Goal: Transaction & Acquisition: Purchase product/service

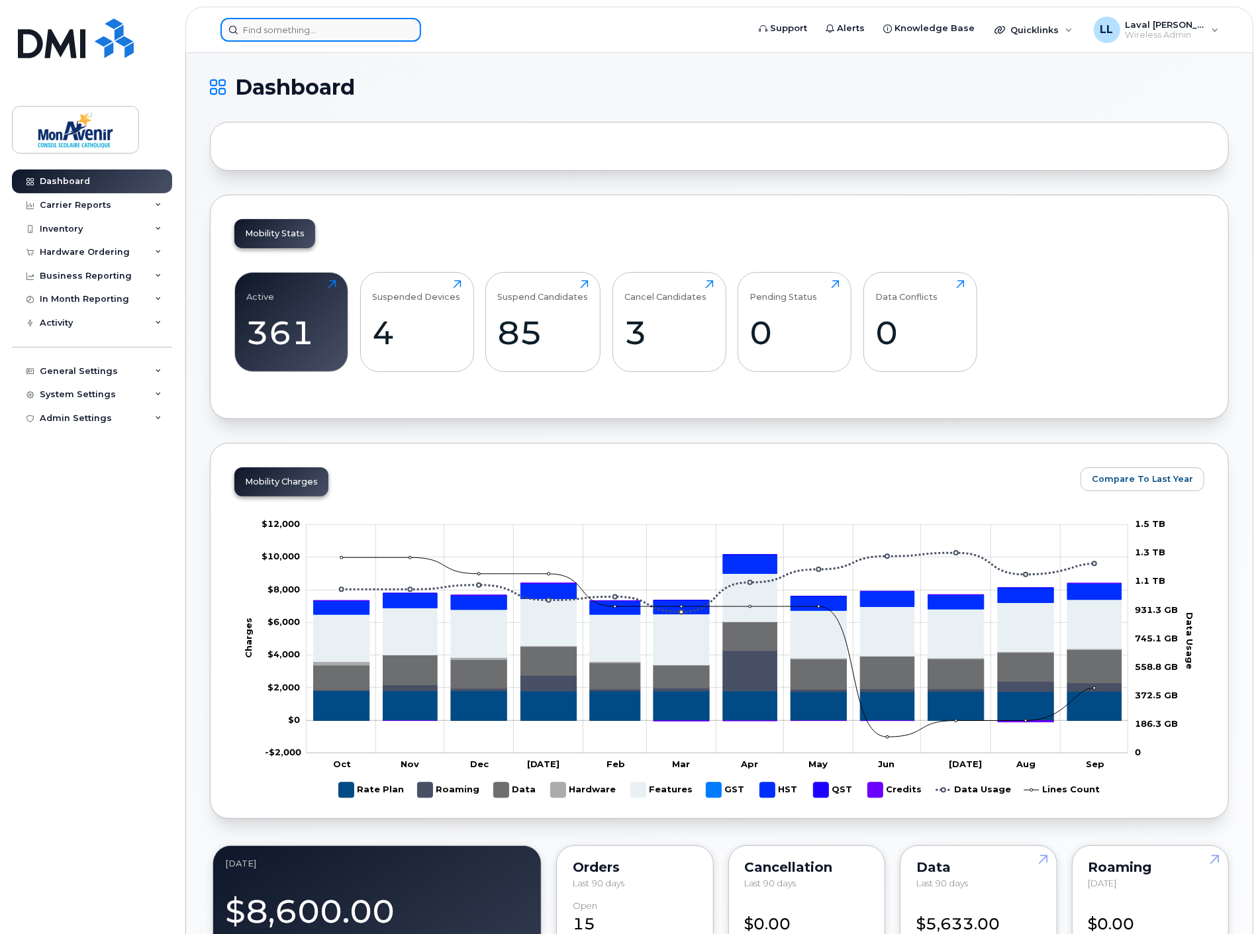
click at [305, 30] on input at bounding box center [320, 30] width 201 height 24
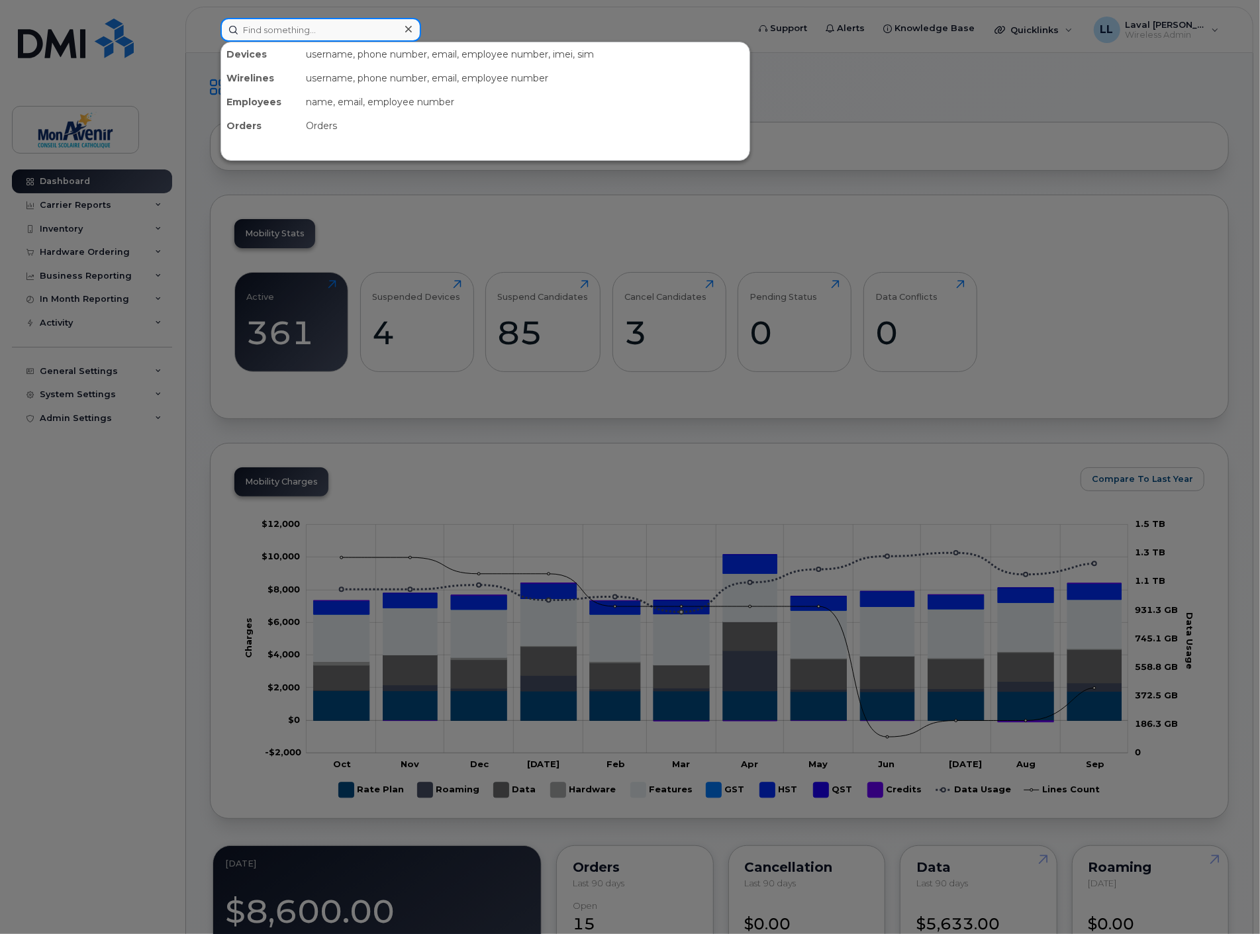
click at [305, 30] on input at bounding box center [320, 30] width 201 height 24
click at [75, 246] on div at bounding box center [630, 467] width 1260 height 934
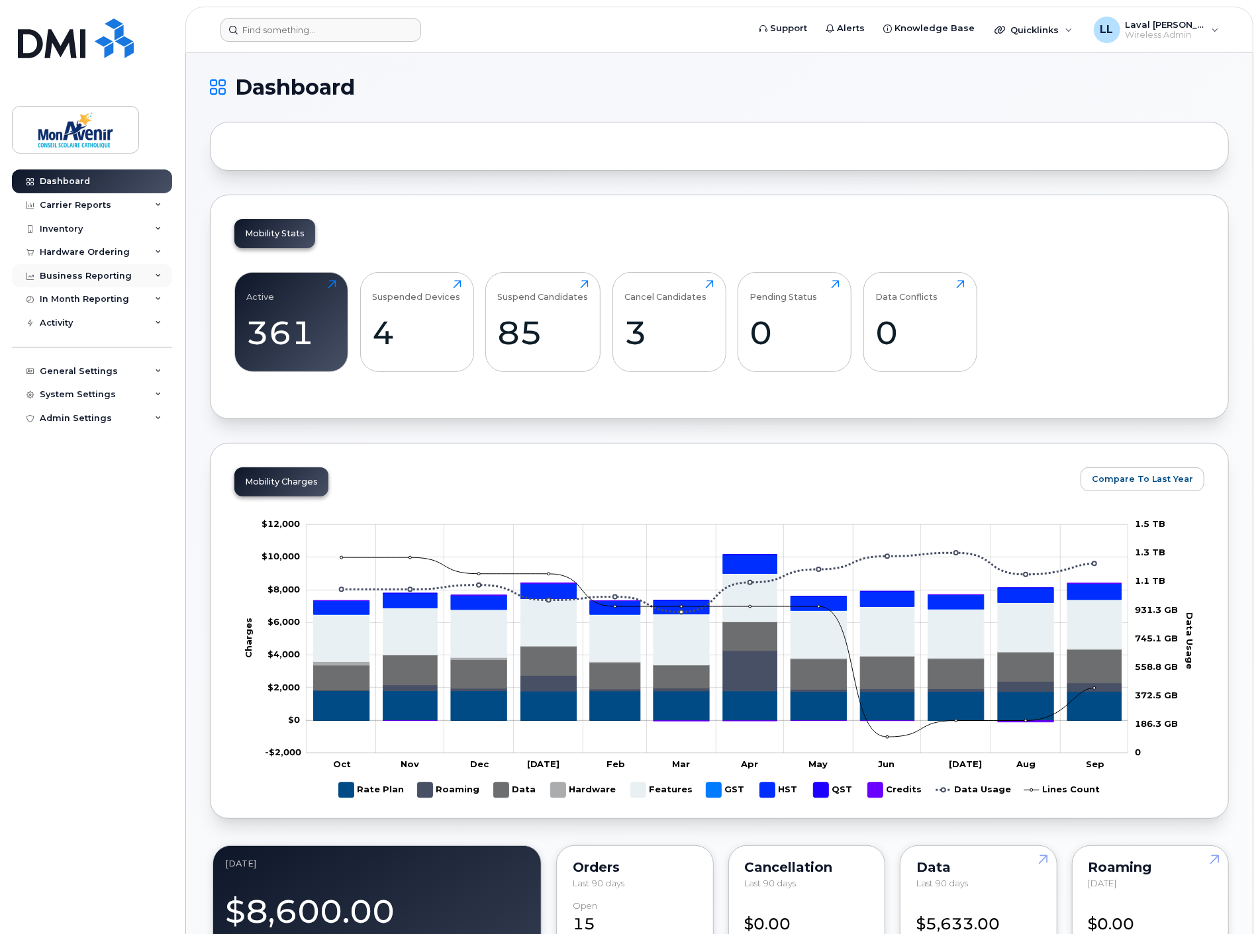
click at [73, 271] on div "Business Reporting" at bounding box center [86, 276] width 92 height 11
click at [77, 254] on div "Hardware Ordering" at bounding box center [85, 252] width 90 height 11
click at [66, 300] on div "Orders" at bounding box center [62, 302] width 32 height 12
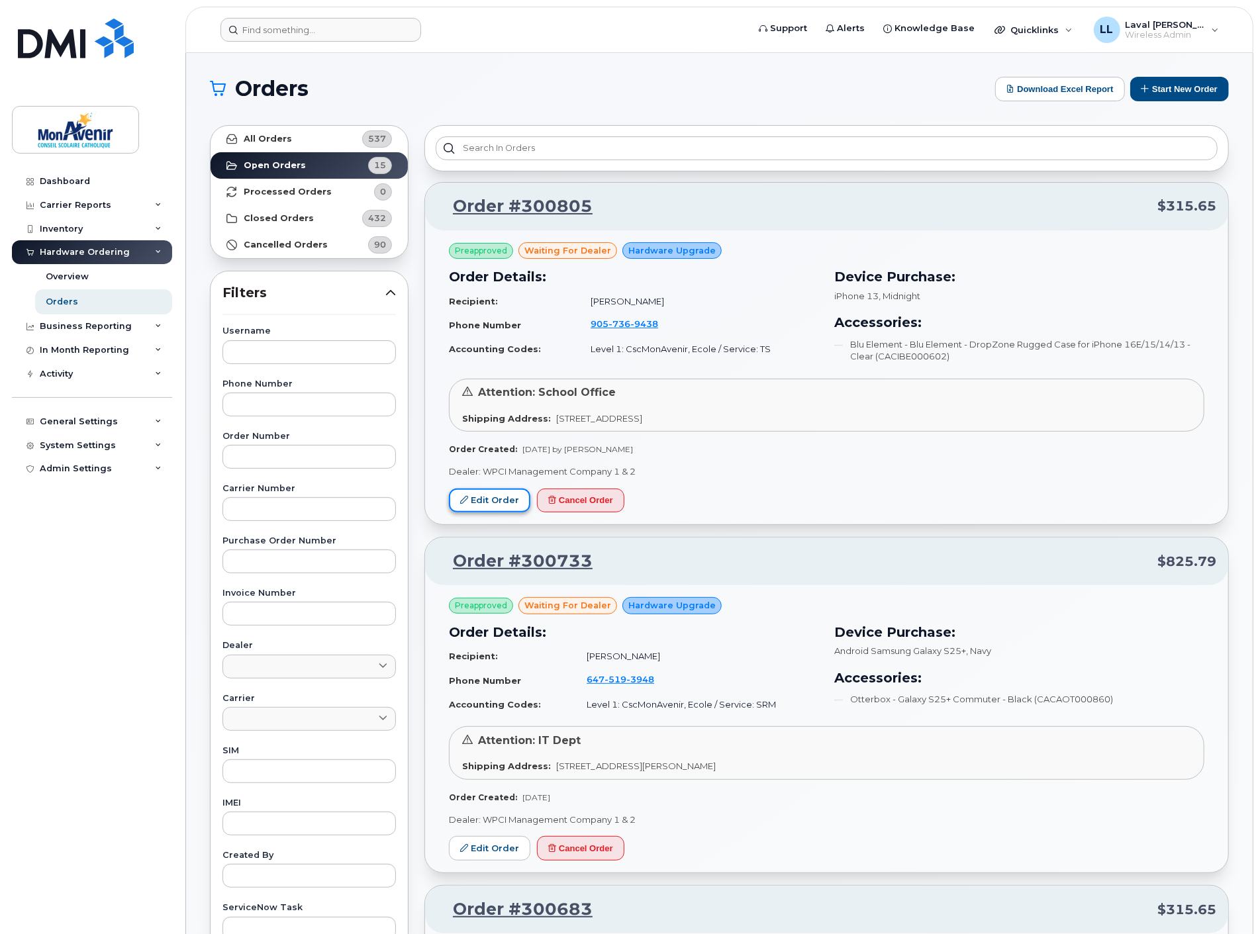
click at [482, 494] on link "Edit Order" at bounding box center [489, 501] width 81 height 24
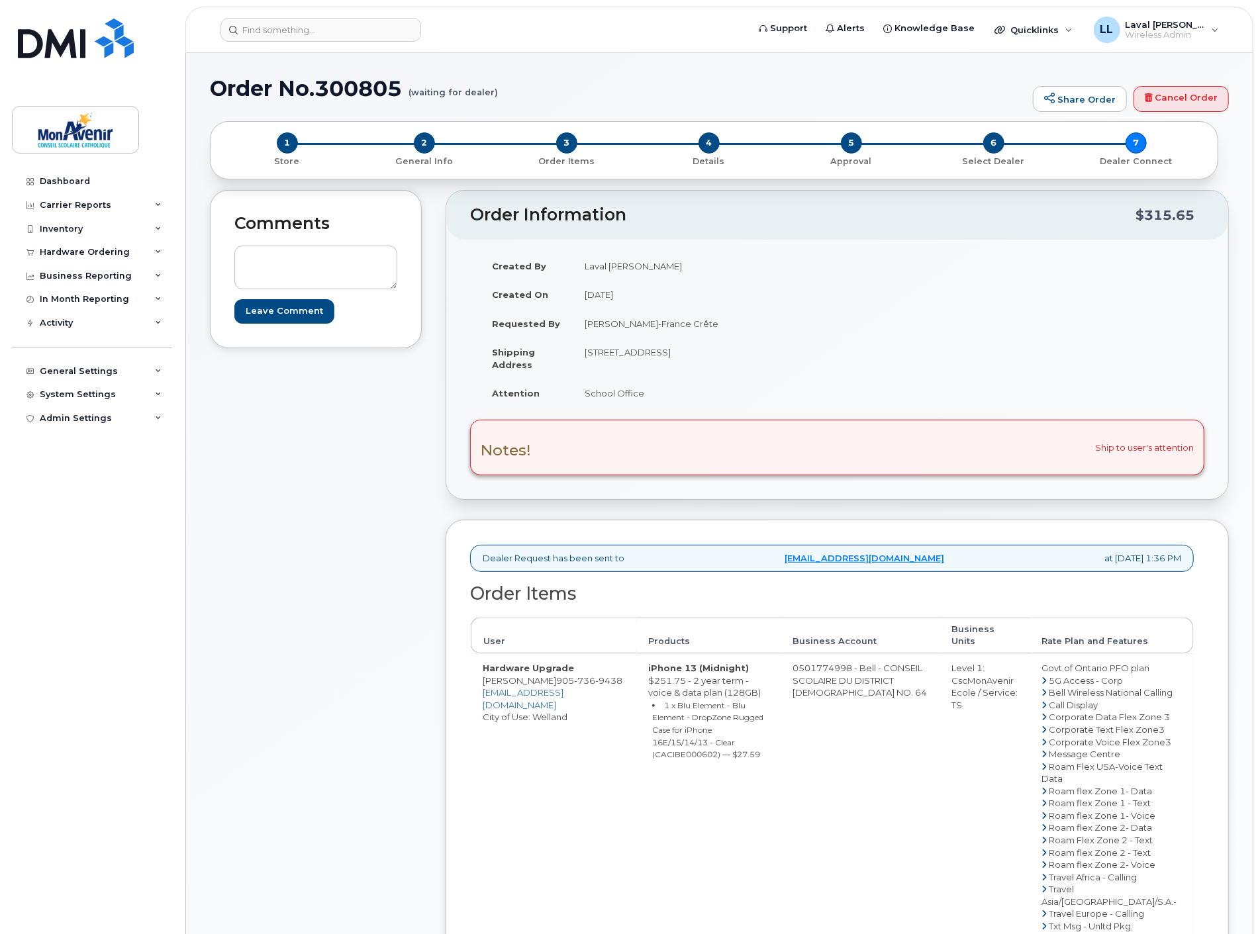
click at [1127, 450] on div "Notes! Ship to user's attention" at bounding box center [837, 448] width 734 height 56
click at [279, 262] on textarea at bounding box center [315, 268] width 163 height 44
type textarea "Please ship to"
click at [1195, 97] on link "Cancel Order" at bounding box center [1180, 99] width 95 height 26
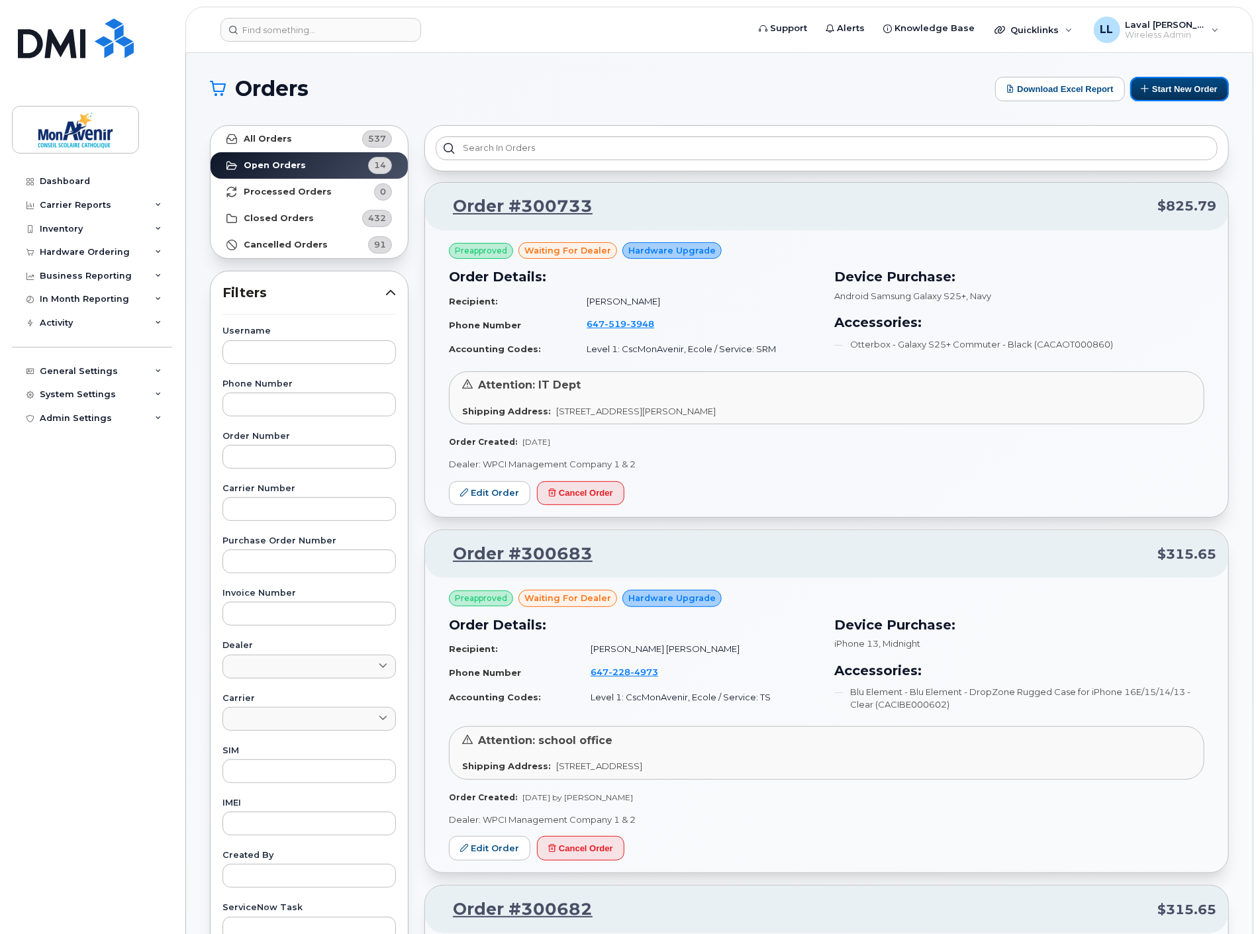
drag, startPoint x: 1163, startPoint y: 89, endPoint x: 1117, endPoint y: 124, distance: 57.1
click at [1163, 89] on button "Start New Order" at bounding box center [1179, 89] width 99 height 24
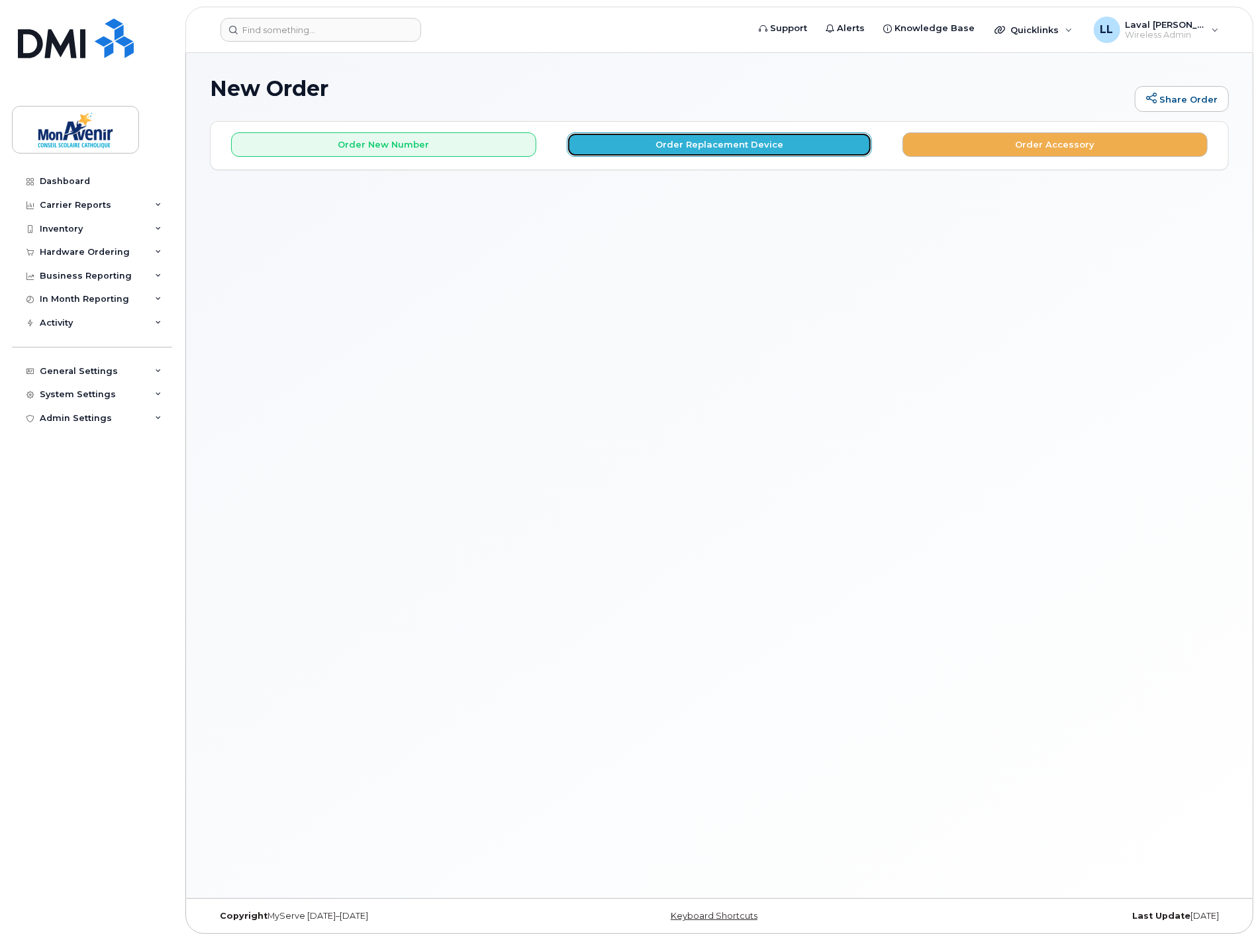
click at [739, 154] on button "Order Replacement Device" at bounding box center [719, 144] width 305 height 24
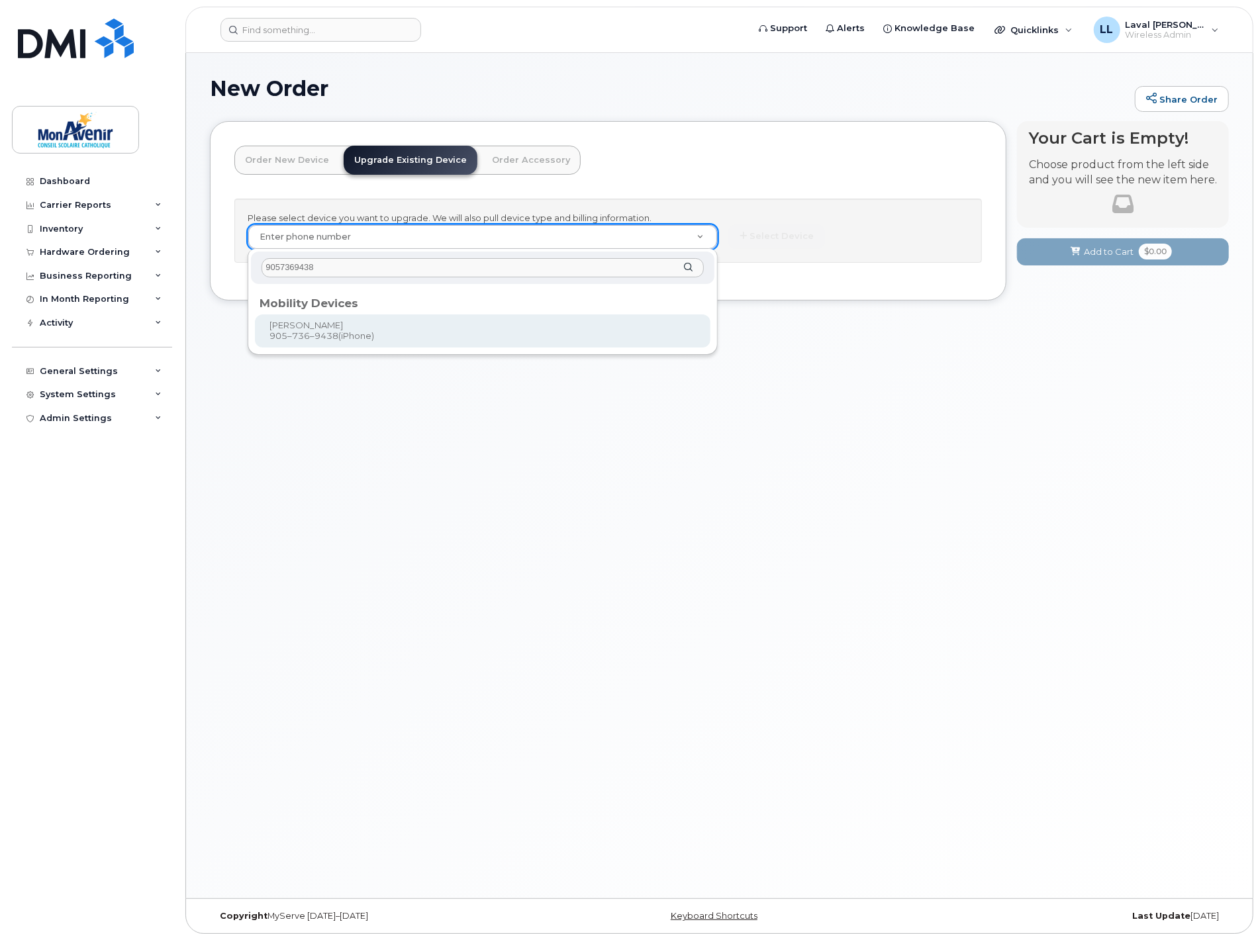
type input "9057369438"
type input "598803"
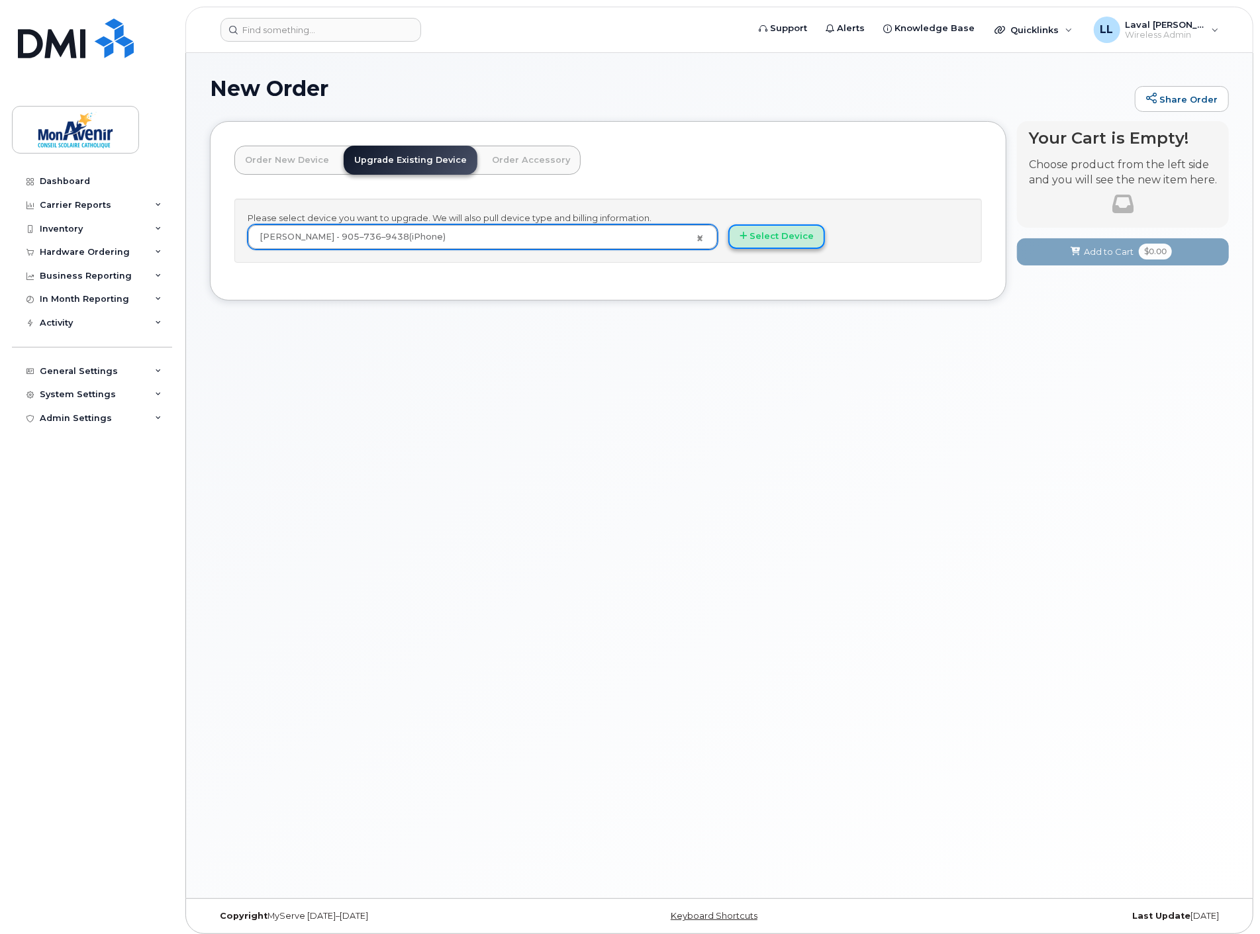
click at [775, 230] on button "Select Device" at bounding box center [776, 236] width 97 height 24
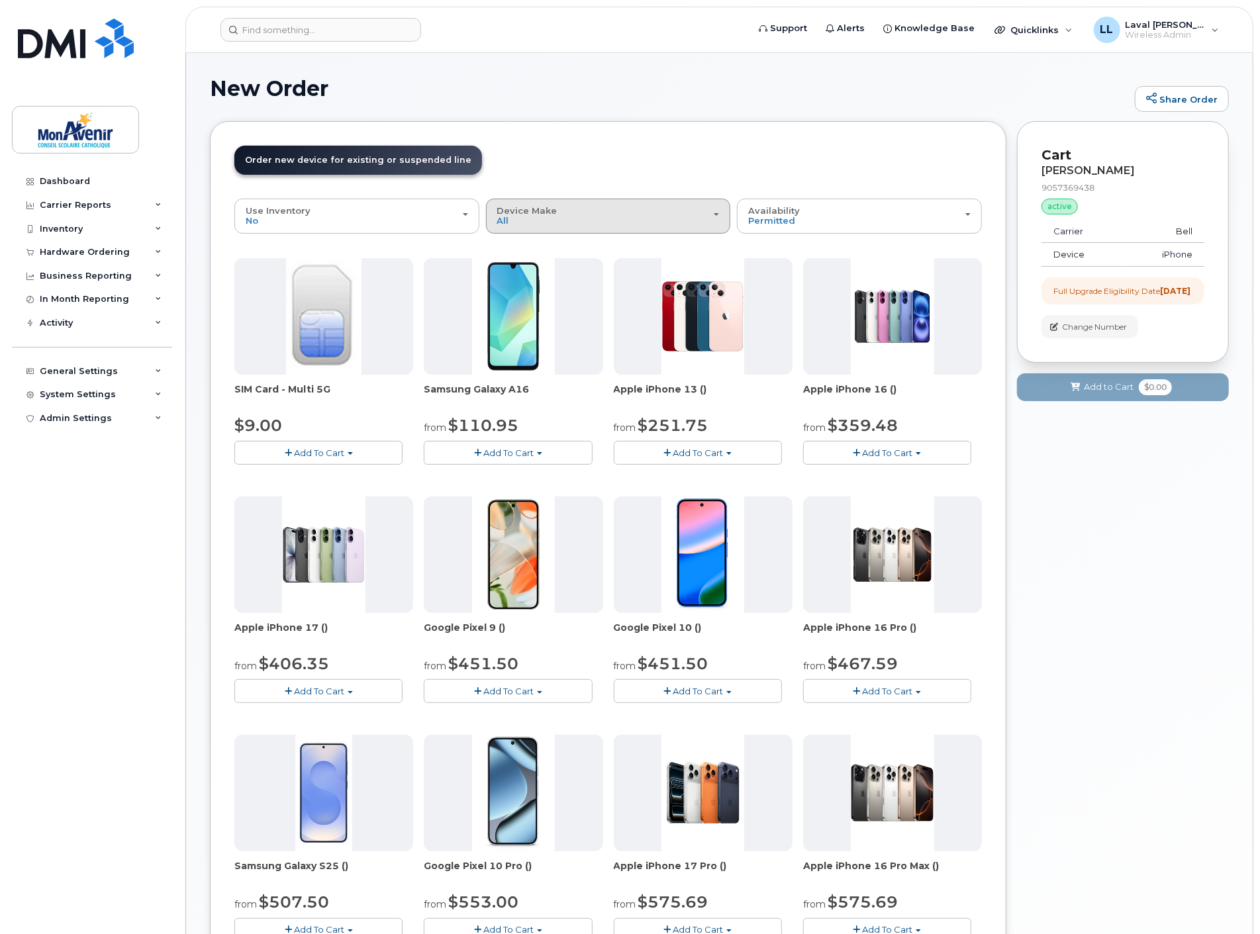
click at [704, 213] on div "Device Make All Android iPhone" at bounding box center [608, 216] width 222 height 21
click at [598, 299] on div "iPhone" at bounding box center [608, 297] width 238 height 16
click at [642, 218] on div "Device Make All Android iPhone" at bounding box center [608, 216] width 222 height 21
click at [505, 292] on label "iPhone" at bounding box center [513, 297] width 48 height 16
click at [0, 0] on input "iPhone" at bounding box center [0, 0] width 0 height 0
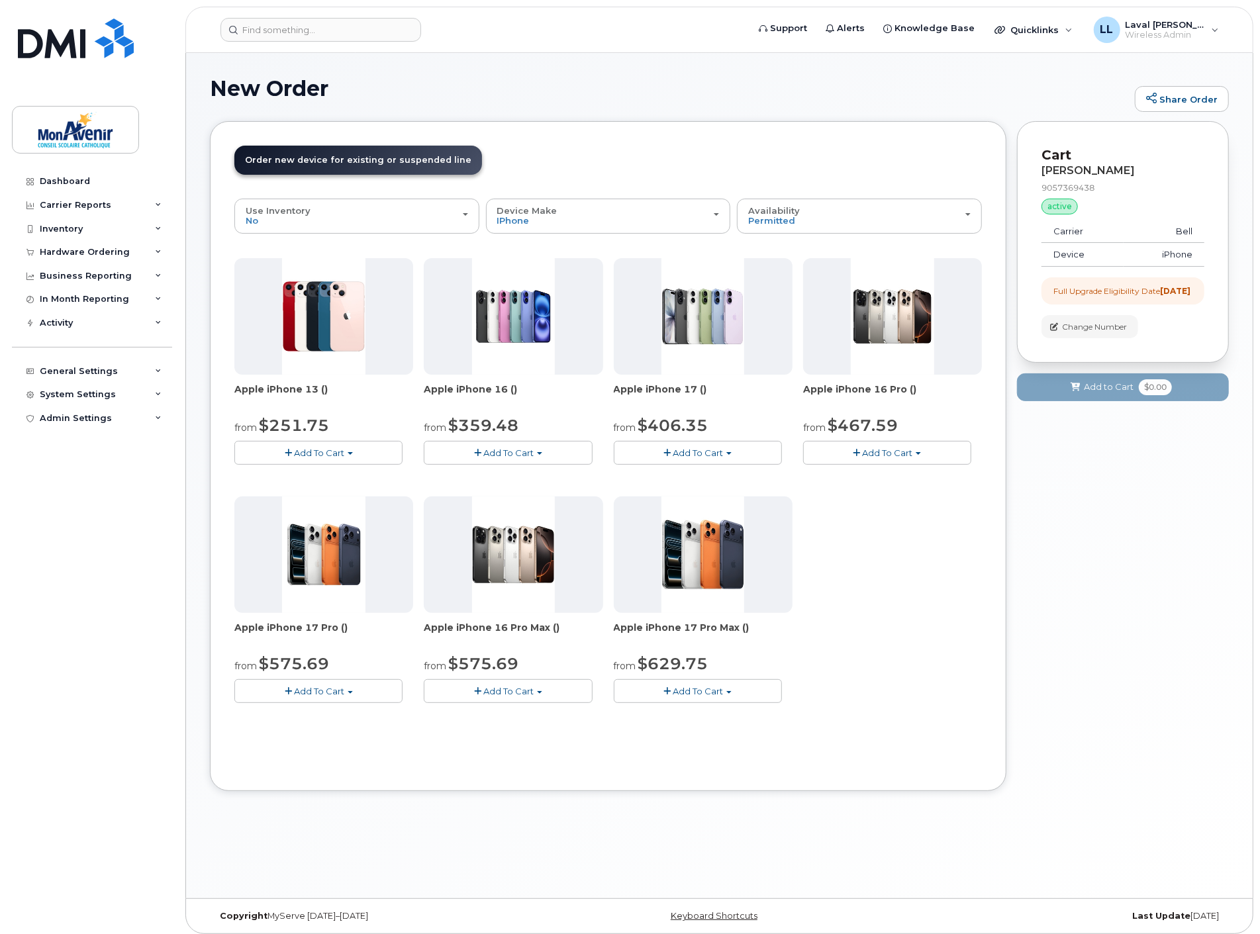
click at [355, 452] on button "Add To Cart" at bounding box center [318, 452] width 168 height 23
click at [398, 474] on link "$251.75 - 2 year term - voice & data plan (128GB)" at bounding box center [359, 477] width 242 height 17
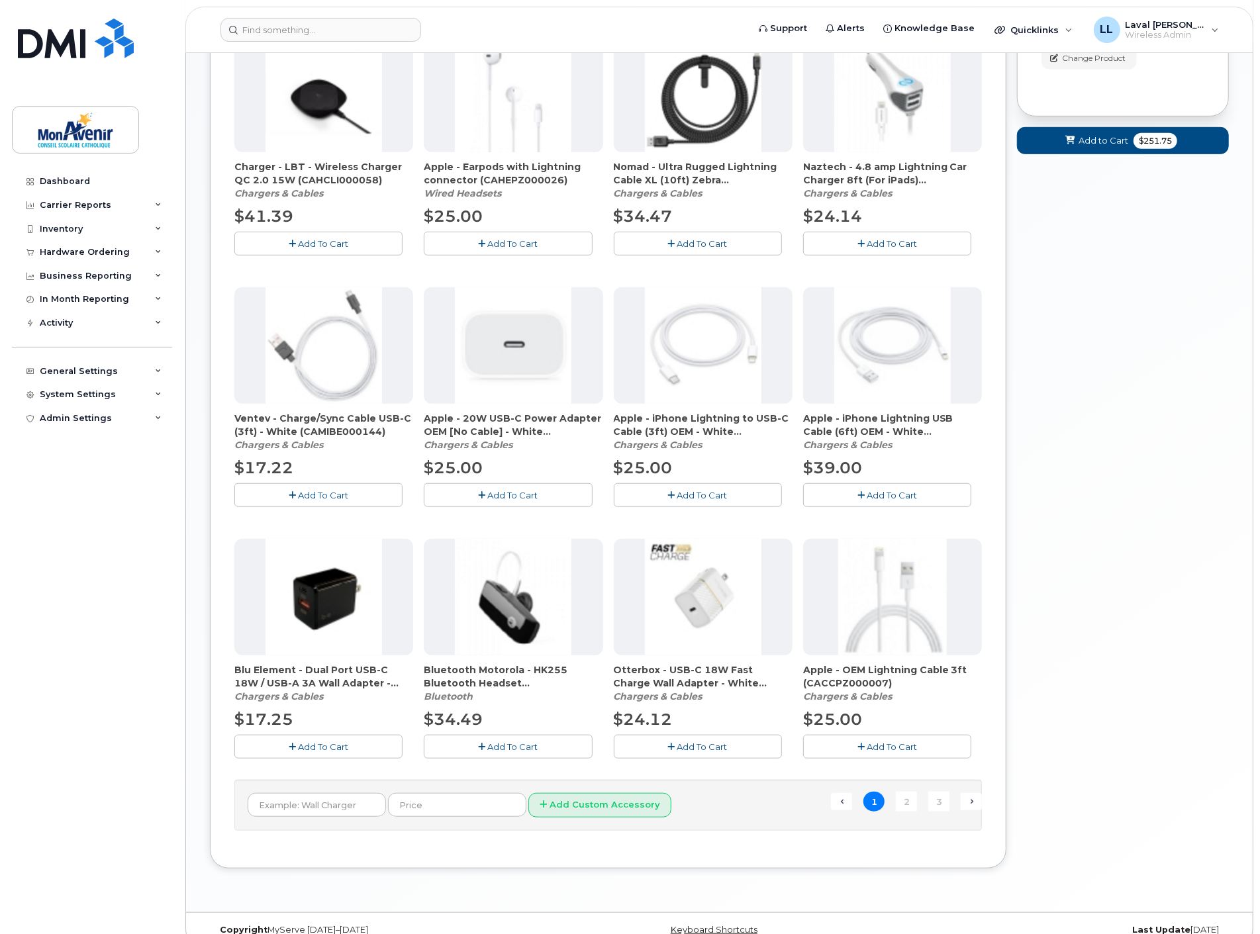
scroll to position [536, 0]
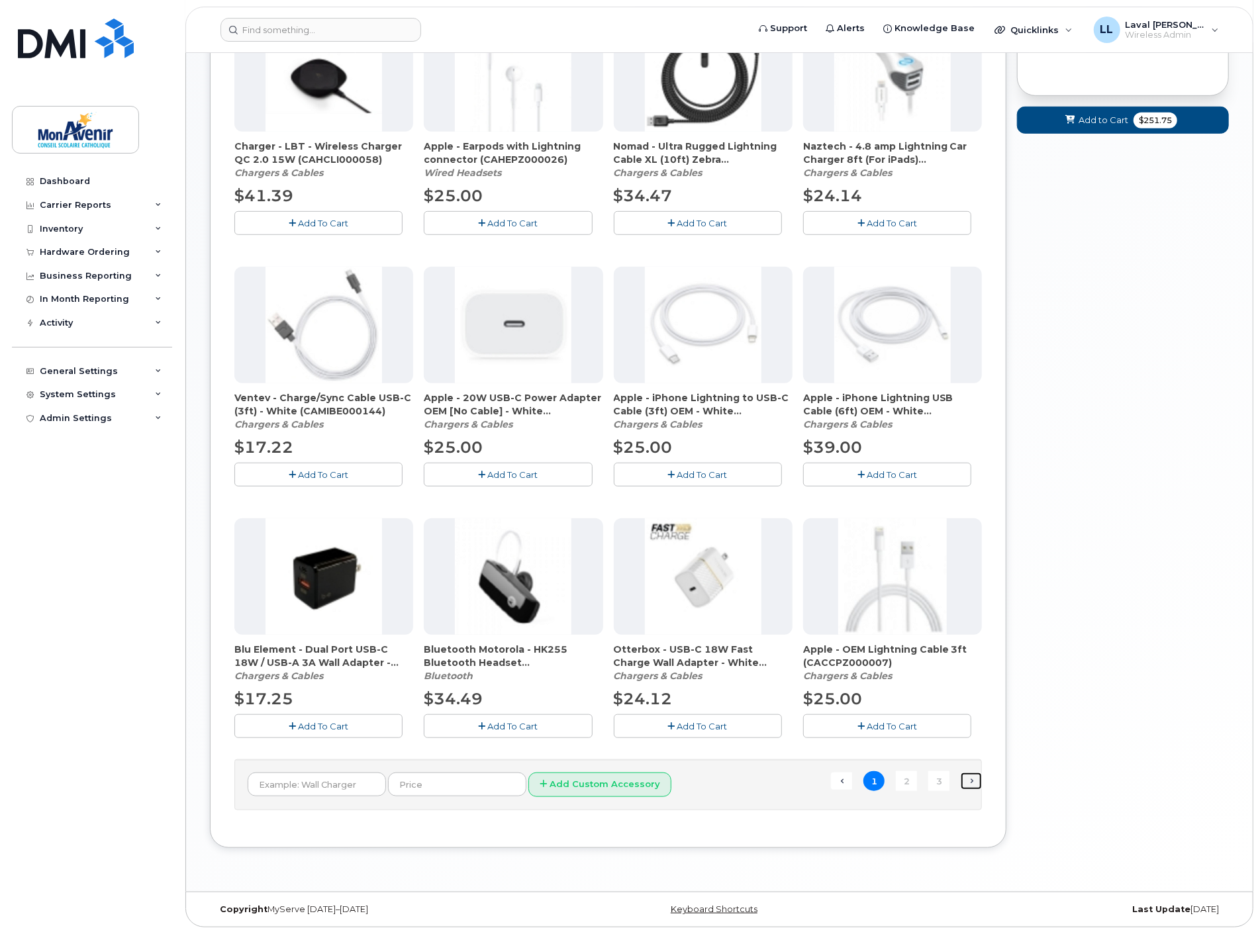
click at [974, 778] on link "Next →" at bounding box center [971, 781] width 21 height 17
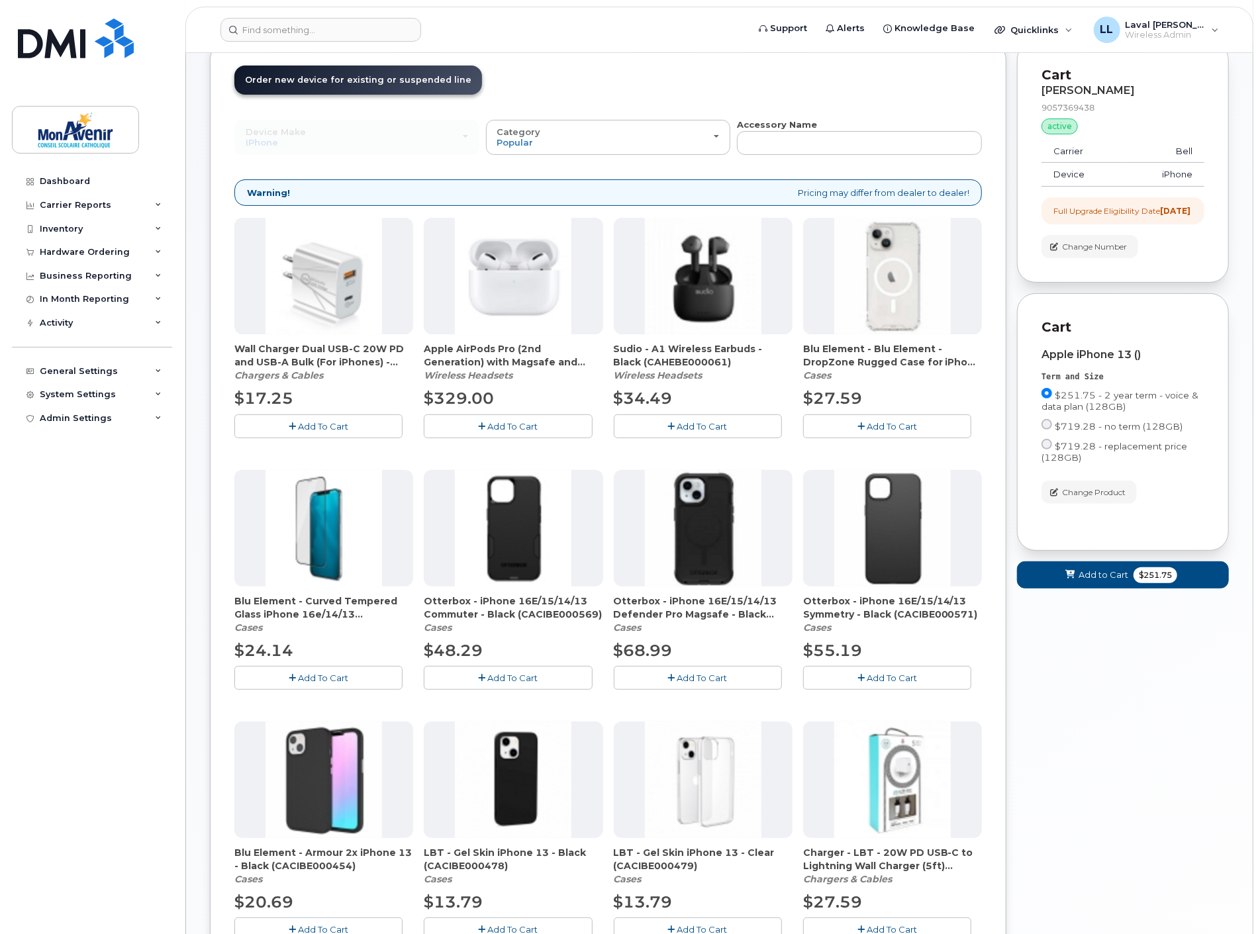
scroll to position [7, 0]
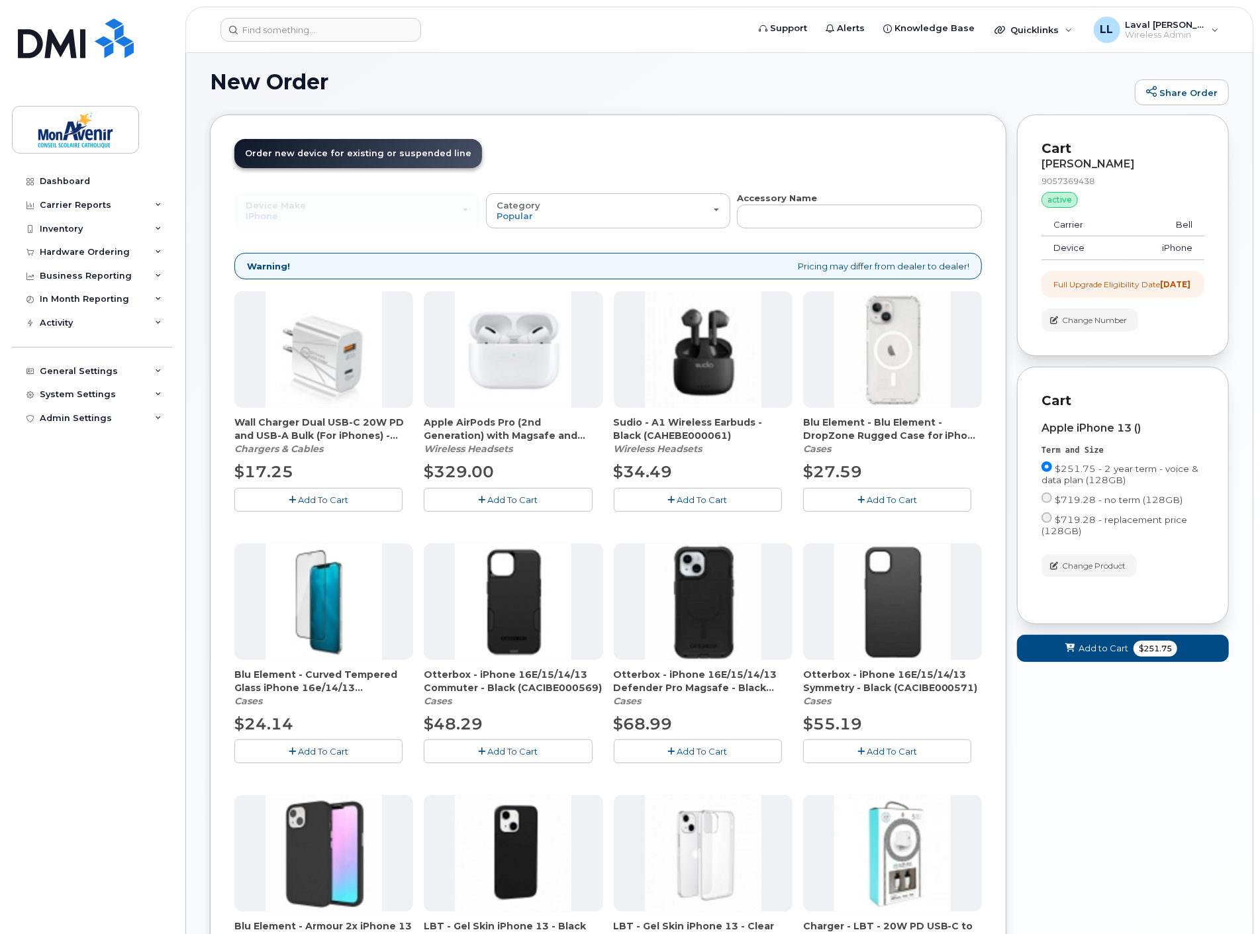
click at [885, 495] on span "Add To Cart" at bounding box center [892, 500] width 50 height 11
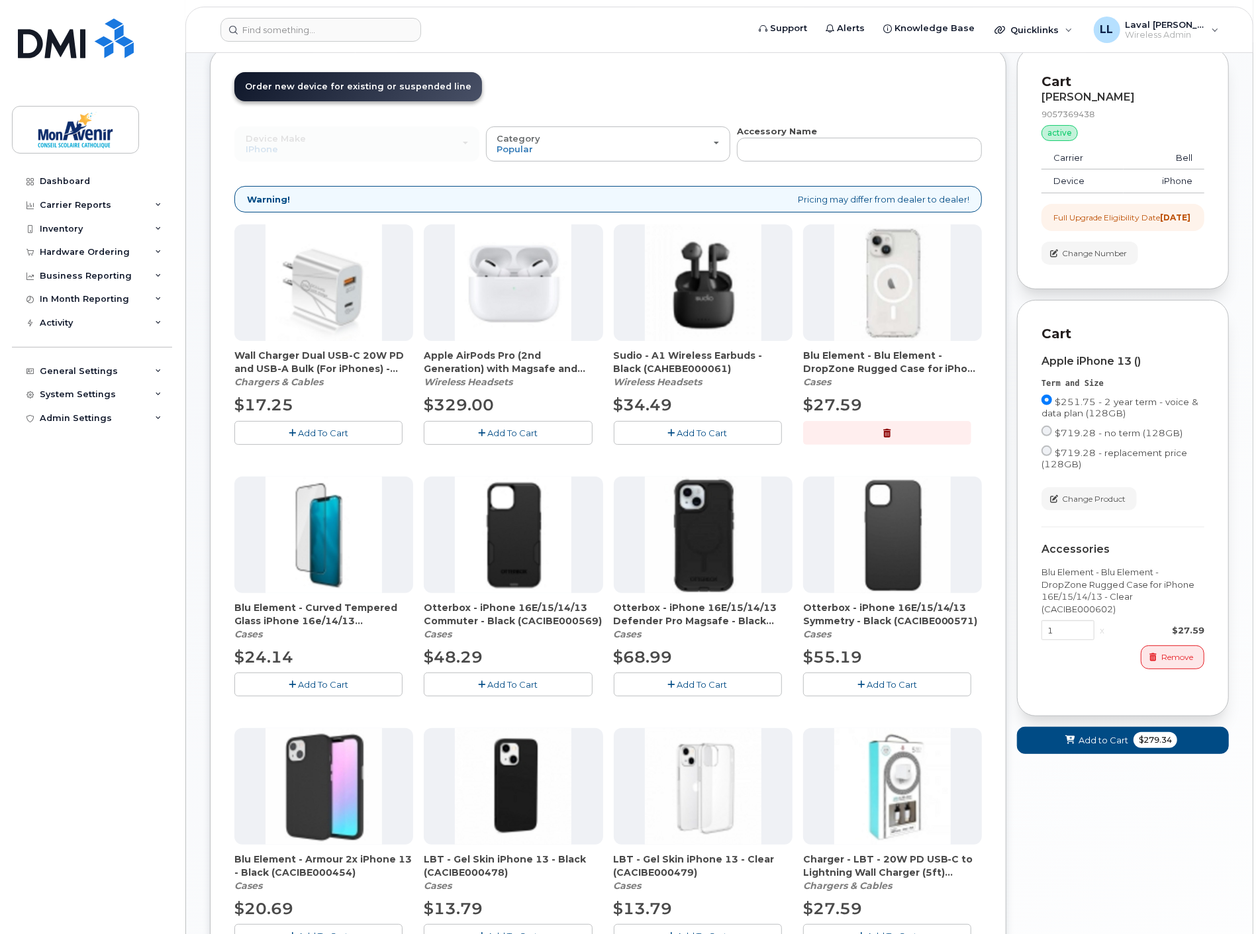
scroll to position [147, 0]
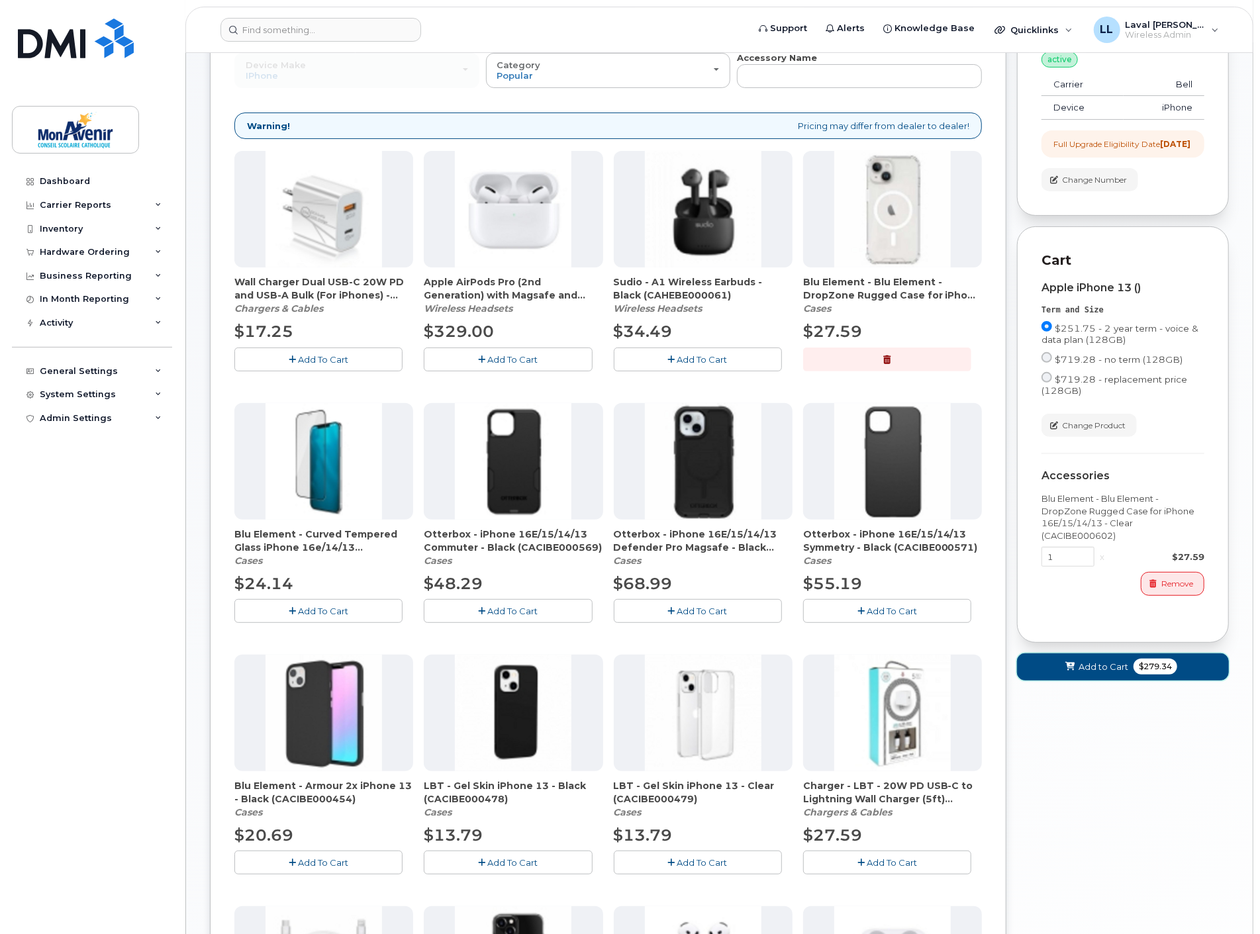
click at [1155, 675] on span "$279.34" at bounding box center [1155, 667] width 44 height 16
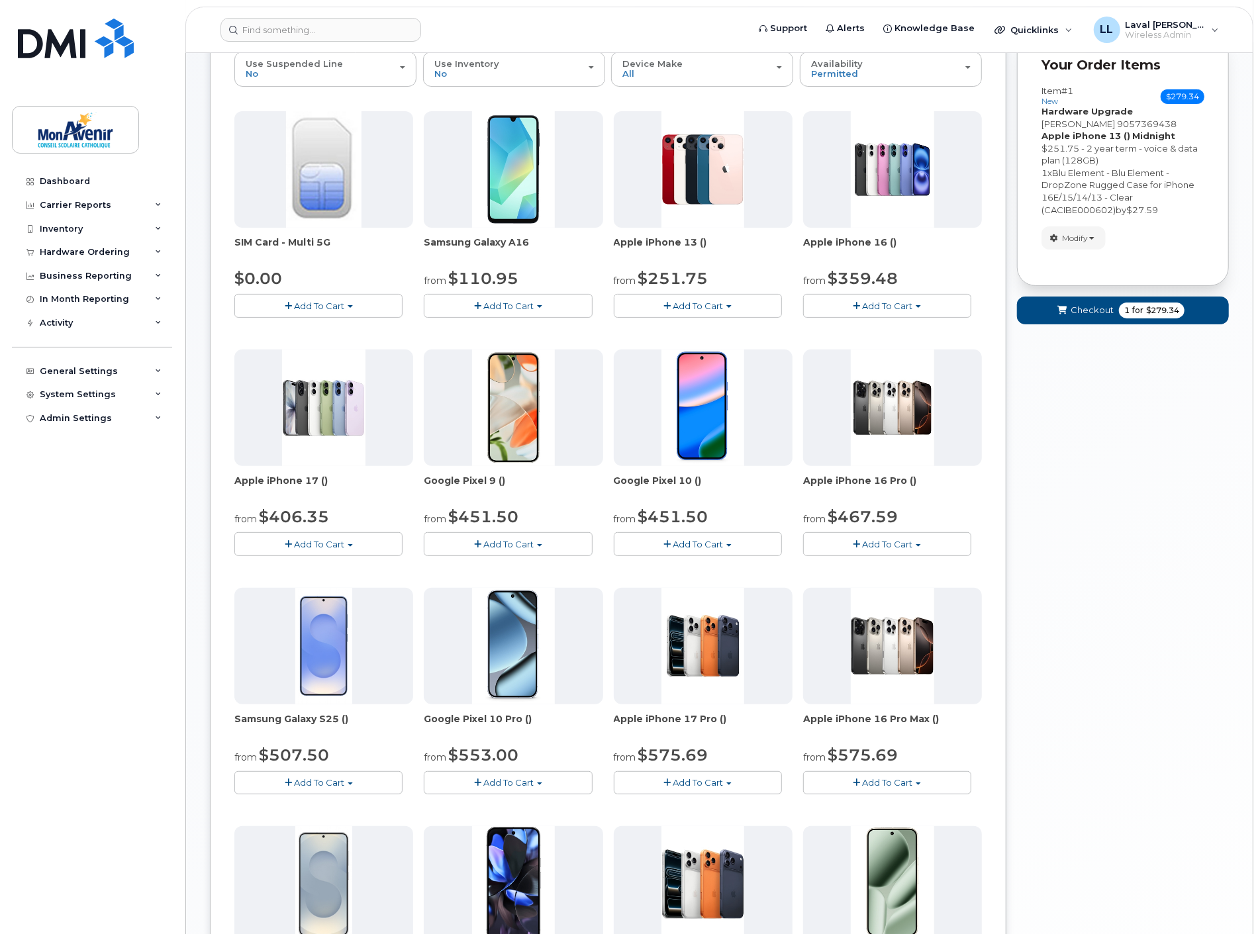
scroll to position [0, 0]
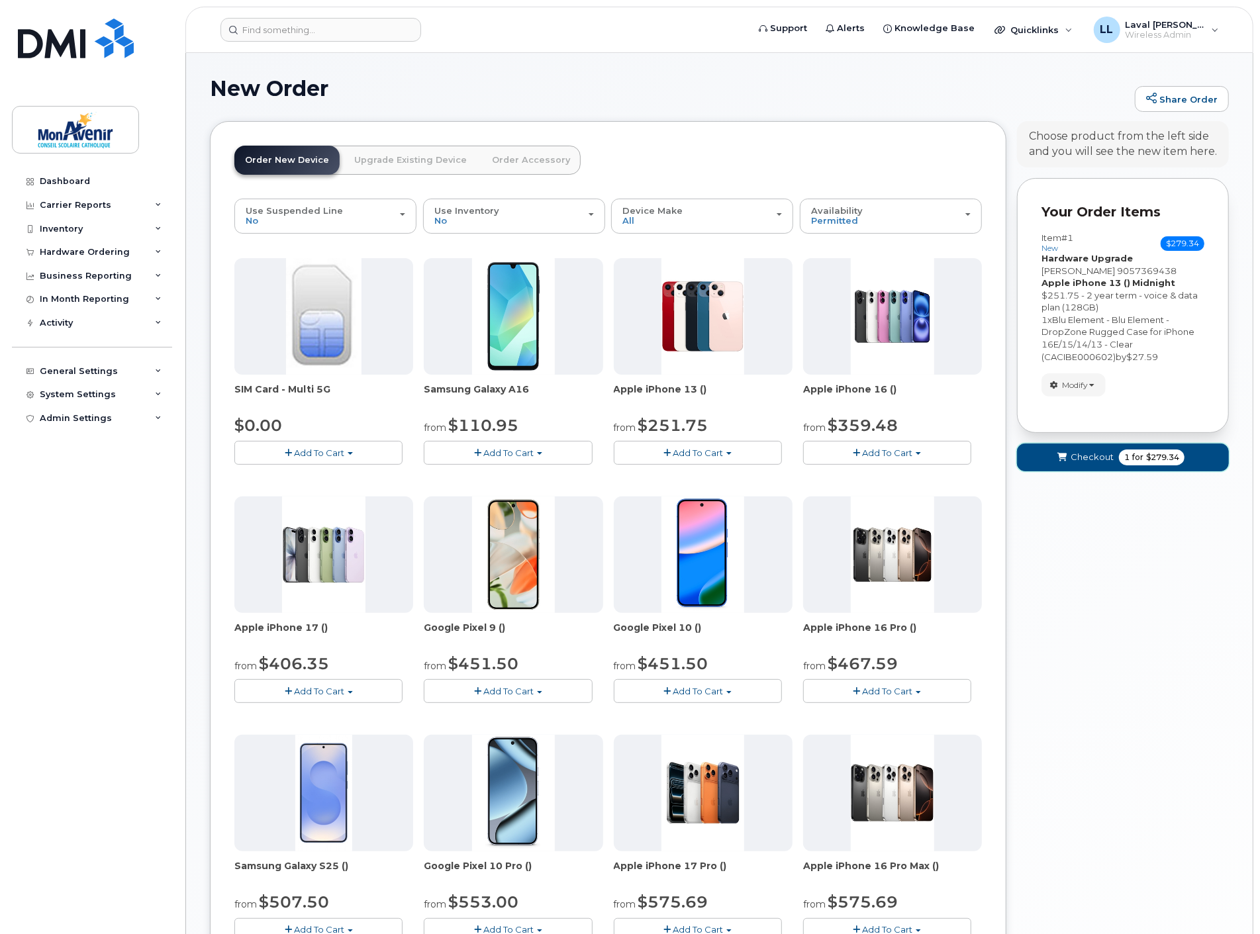
click at [1155, 454] on span "$279.34" at bounding box center [1162, 457] width 33 height 12
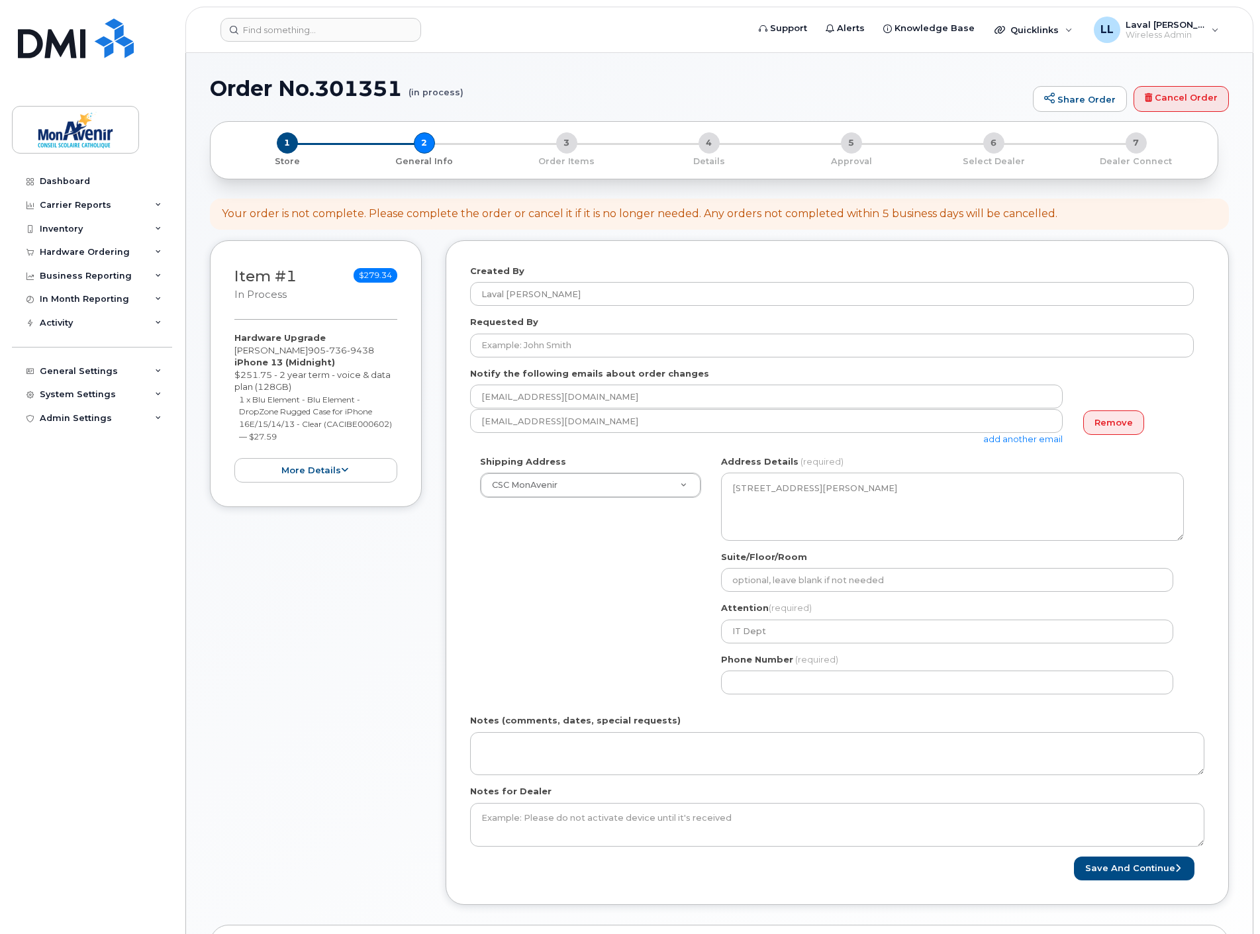
select select
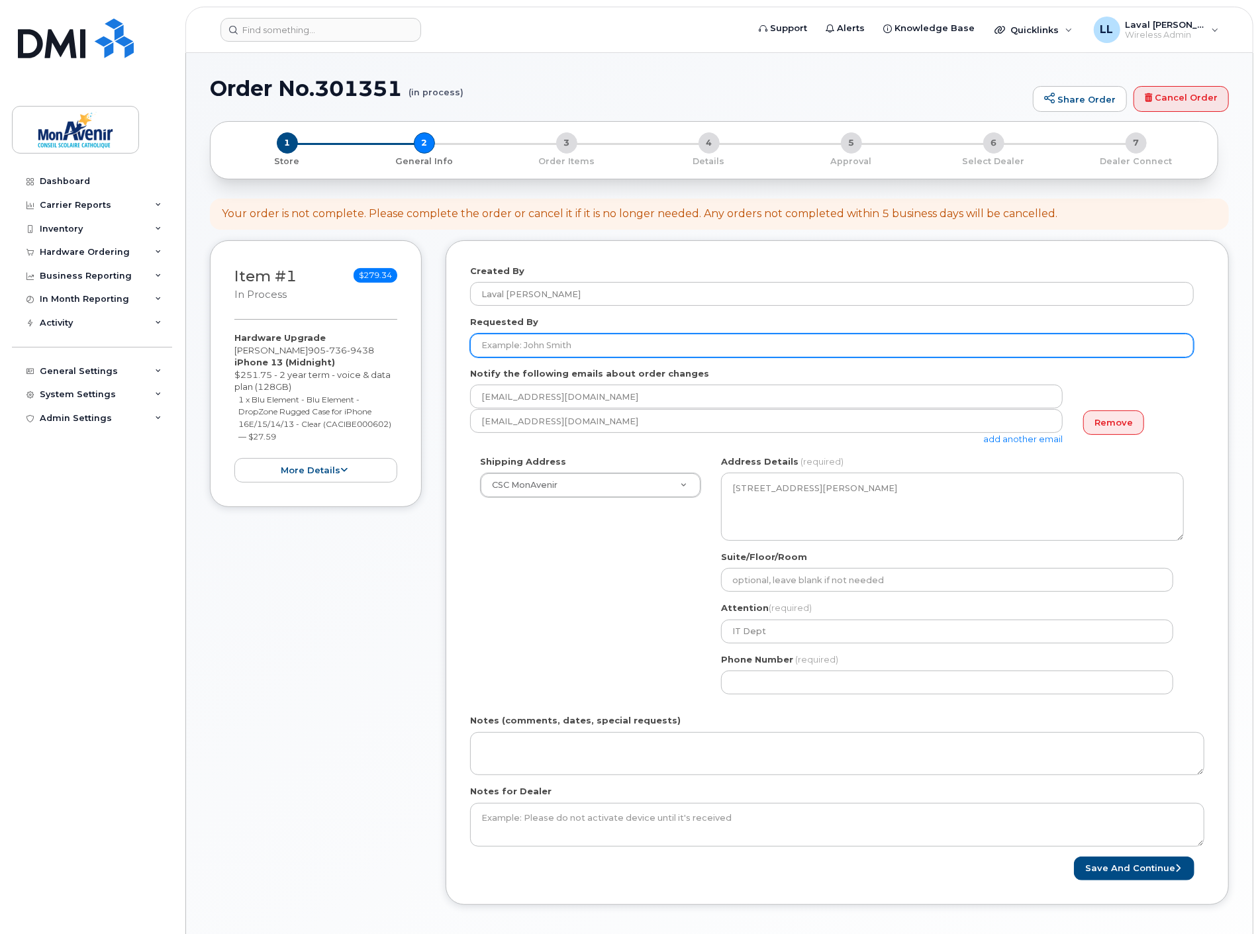
click at [554, 341] on input "Requested By" at bounding box center [832, 346] width 724 height 24
click at [550, 345] on input "Marie-France Crçete" at bounding box center [832, 346] width 724 height 24
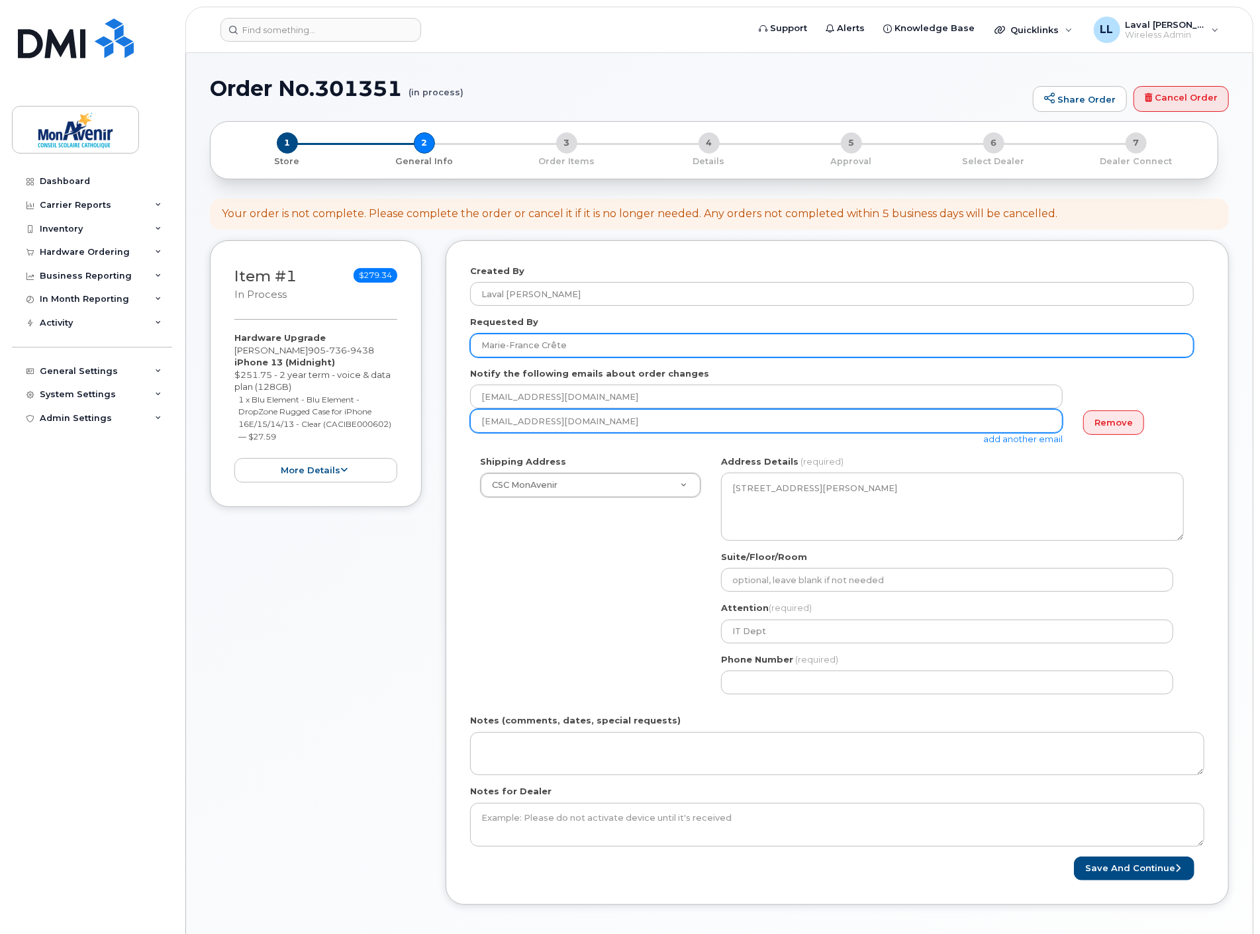
type input "Marie-France Crête"
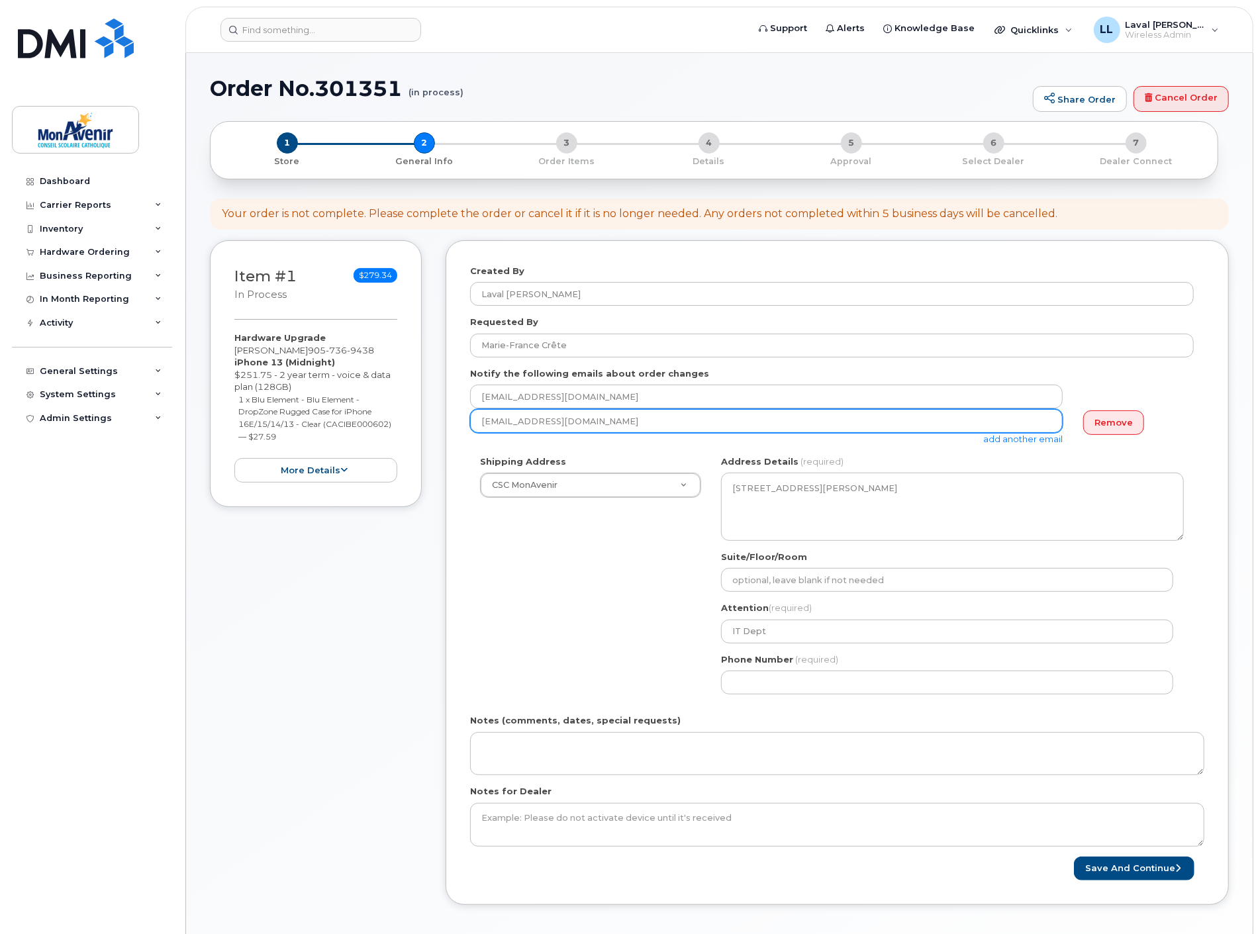
drag, startPoint x: 618, startPoint y: 424, endPoint x: 406, endPoint y: 418, distance: 211.9
click at [393, 420] on div "Item #1 in process $279.34 Hardware Upgrade Cathleen Iwanowski 905 736 9438 iPh…" at bounding box center [719, 582] width 1019 height 685
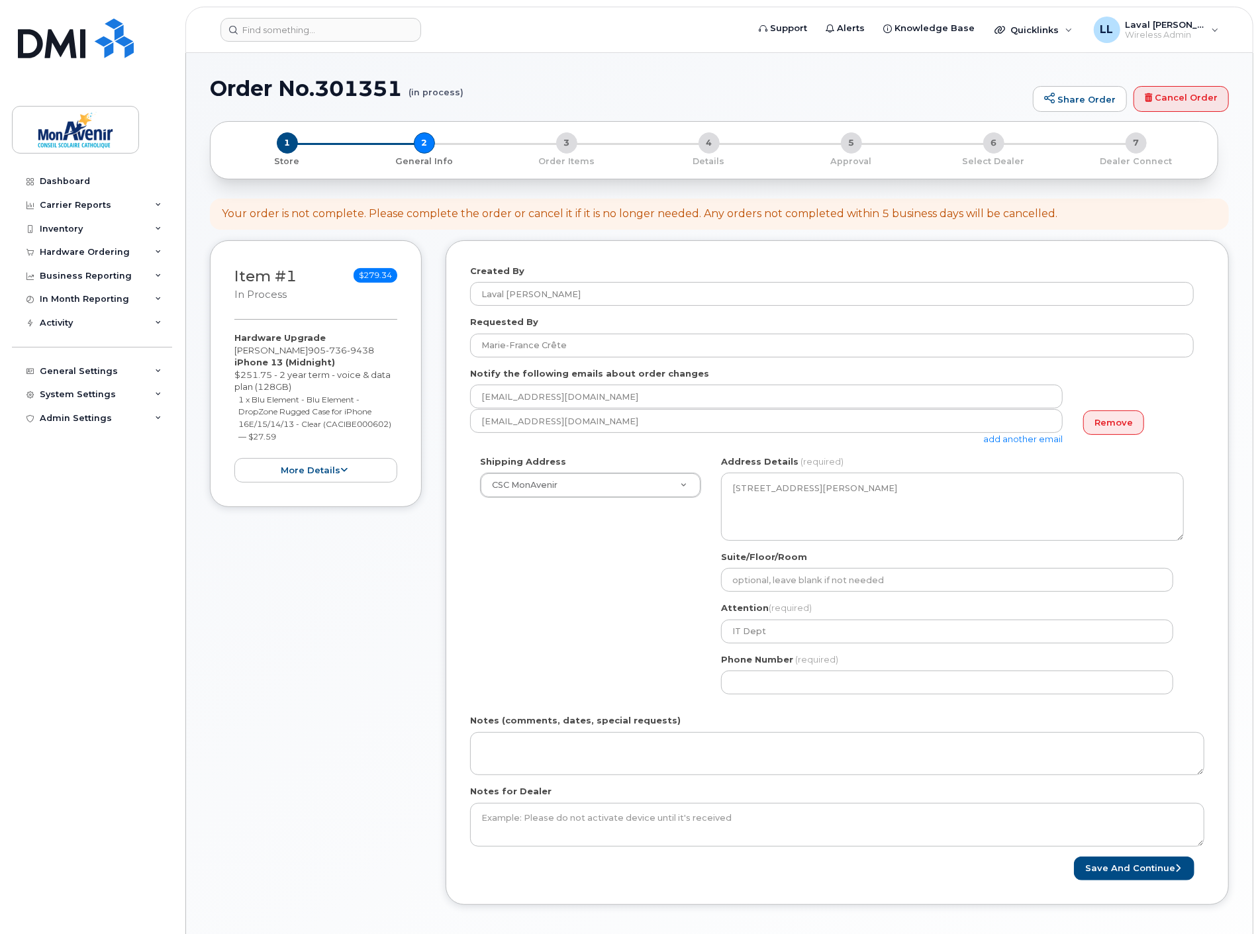
click at [1024, 438] on link "add another email" at bounding box center [1022, 439] width 79 height 11
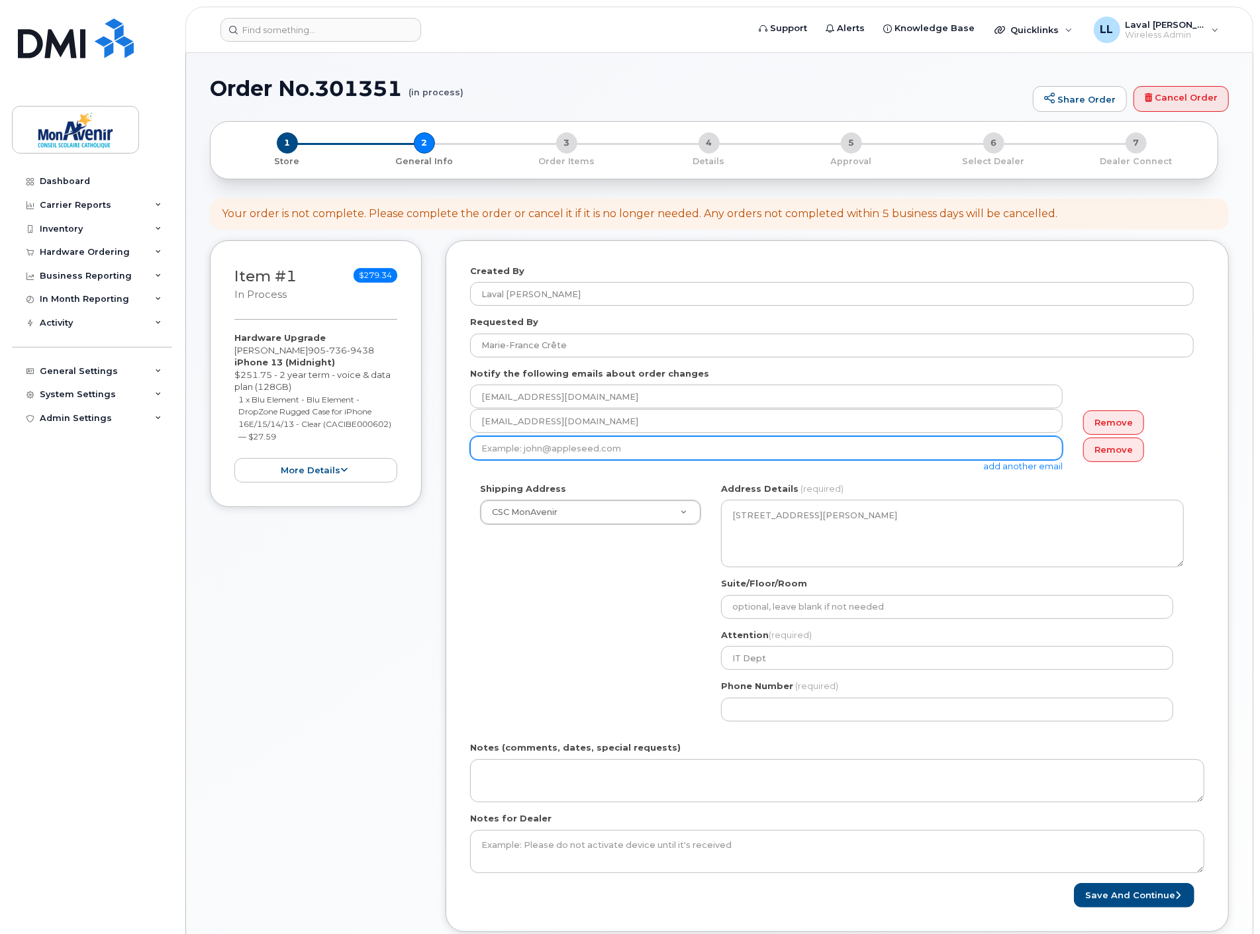
click at [560, 442] on input "email" at bounding box center [766, 448] width 593 height 24
paste input "SM-P620"
drag, startPoint x: 563, startPoint y: 448, endPoint x: 387, endPoint y: 440, distance: 176.3
click at [391, 440] on div "Item #1 in process $279.34 Hardware Upgrade Cathleen Iwanowski 905 736 9438 iPh…" at bounding box center [719, 596] width 1019 height 712
paste input "kalhaddad@cscmonavenir.ca"
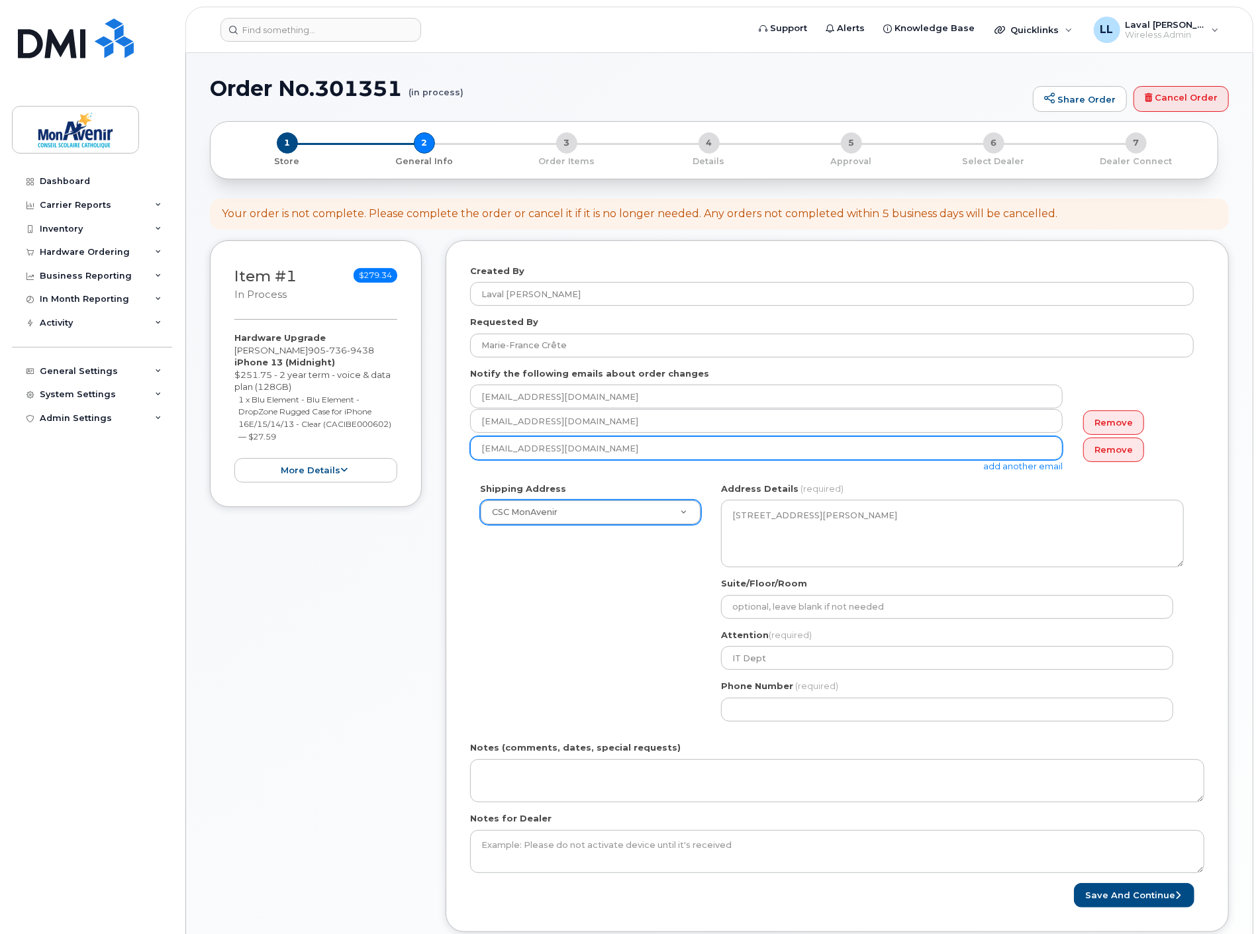
type input "kalhaddad@cscmonavenir.ca"
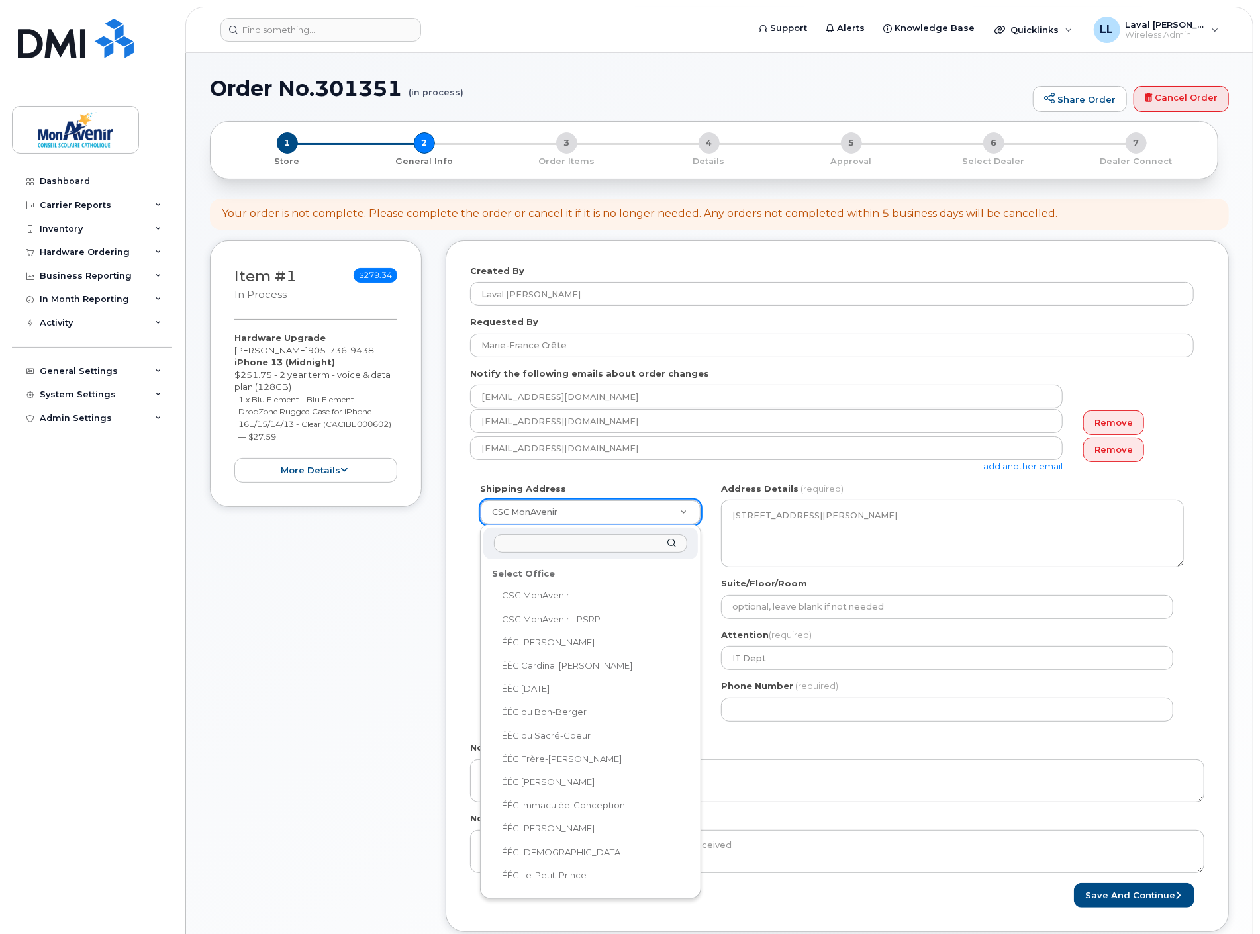
click at [575, 540] on input "text" at bounding box center [590, 543] width 193 height 19
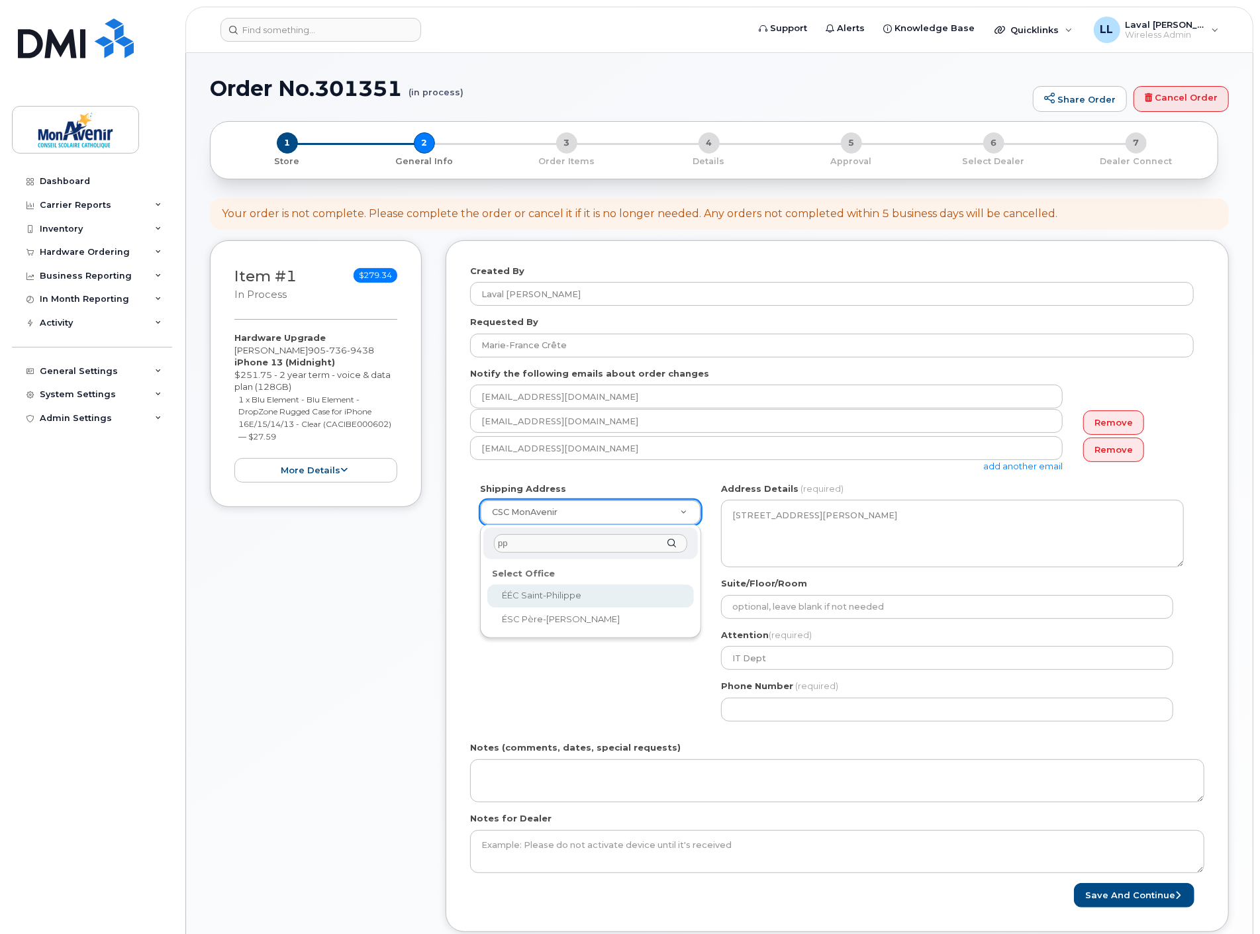
type input "p"
click at [590, 551] on input "lamar" at bounding box center [590, 543] width 193 height 19
type input "lamar"
select select
type textarea "2850 Eglinton Ave E Scarborough Ontario M1J 2C8"
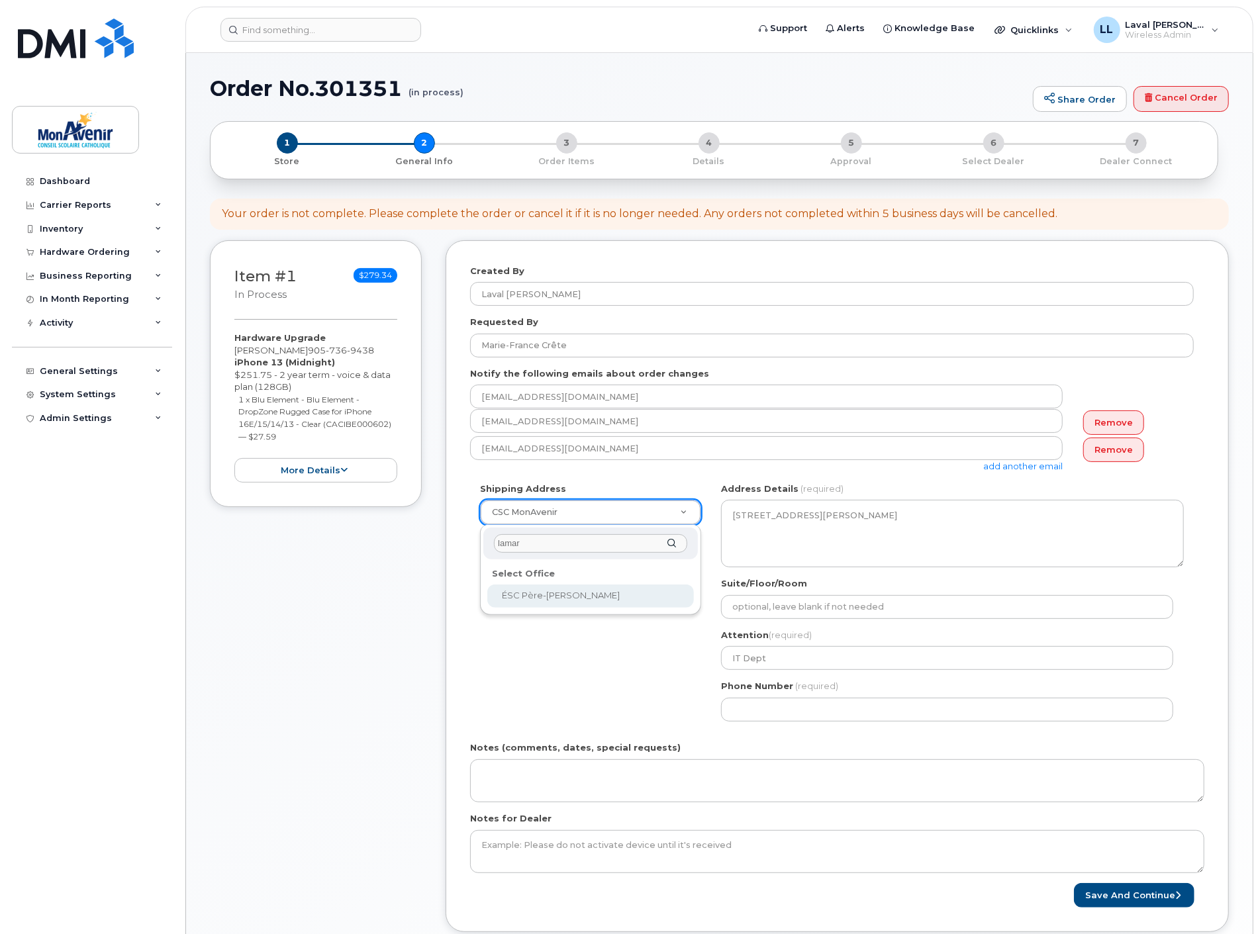
type input "School Office"
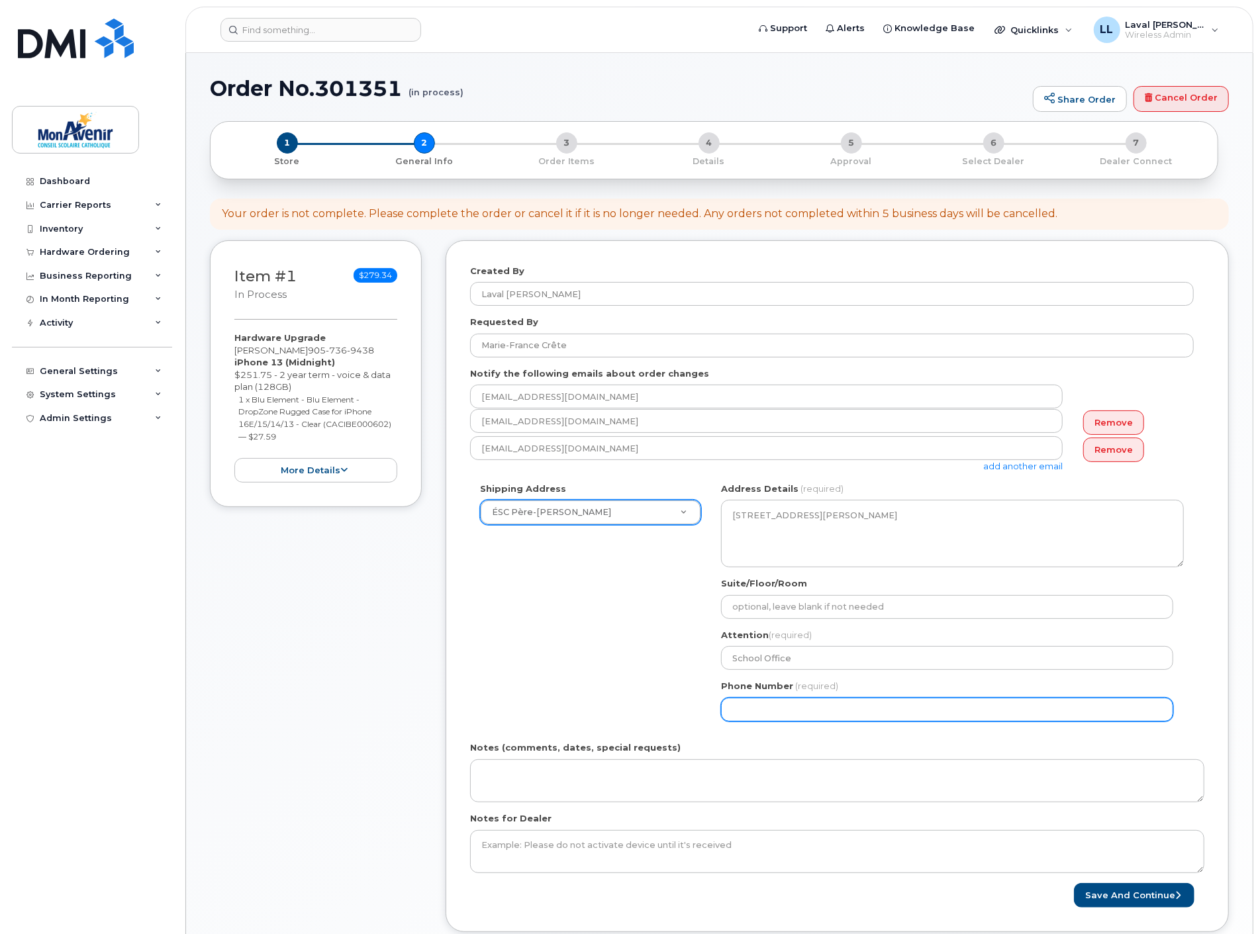
click at [798, 709] on input "Phone Number" at bounding box center [947, 710] width 452 height 24
type input "4"
select select
type input "416606143"
select select
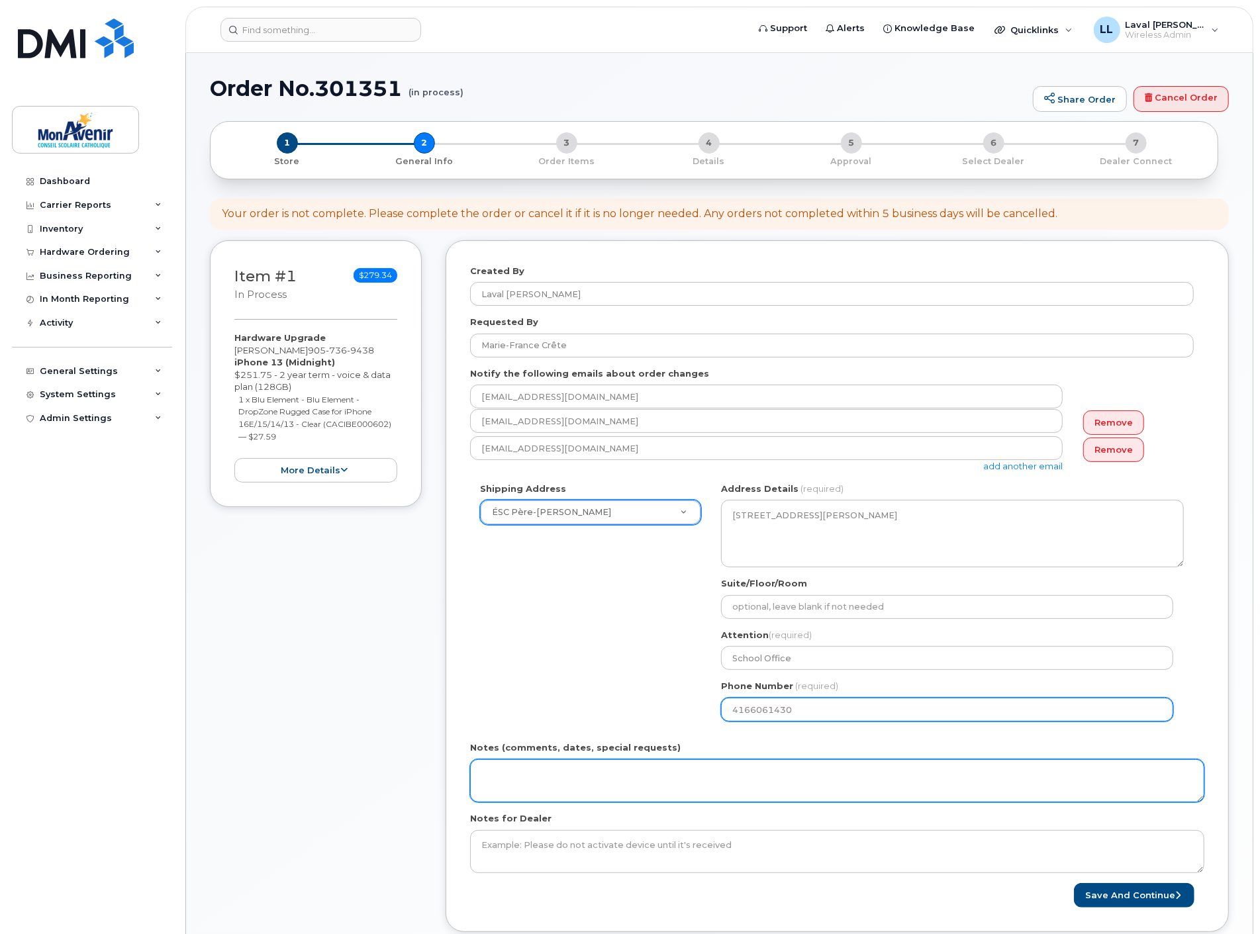
type input "4166061430"
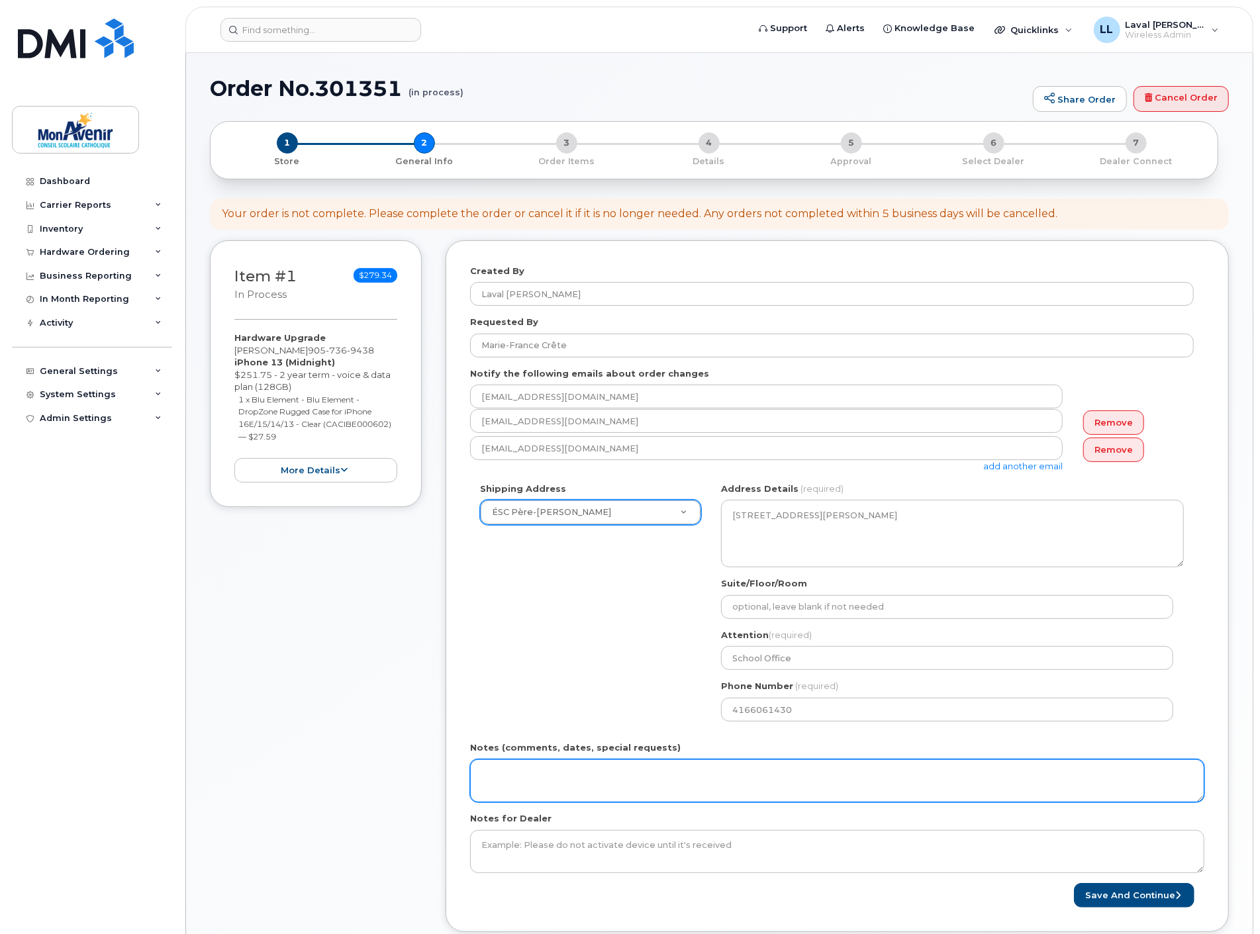
click at [592, 771] on textarea "Notes (comments, dates, special requests)" at bounding box center [837, 781] width 734 height 44
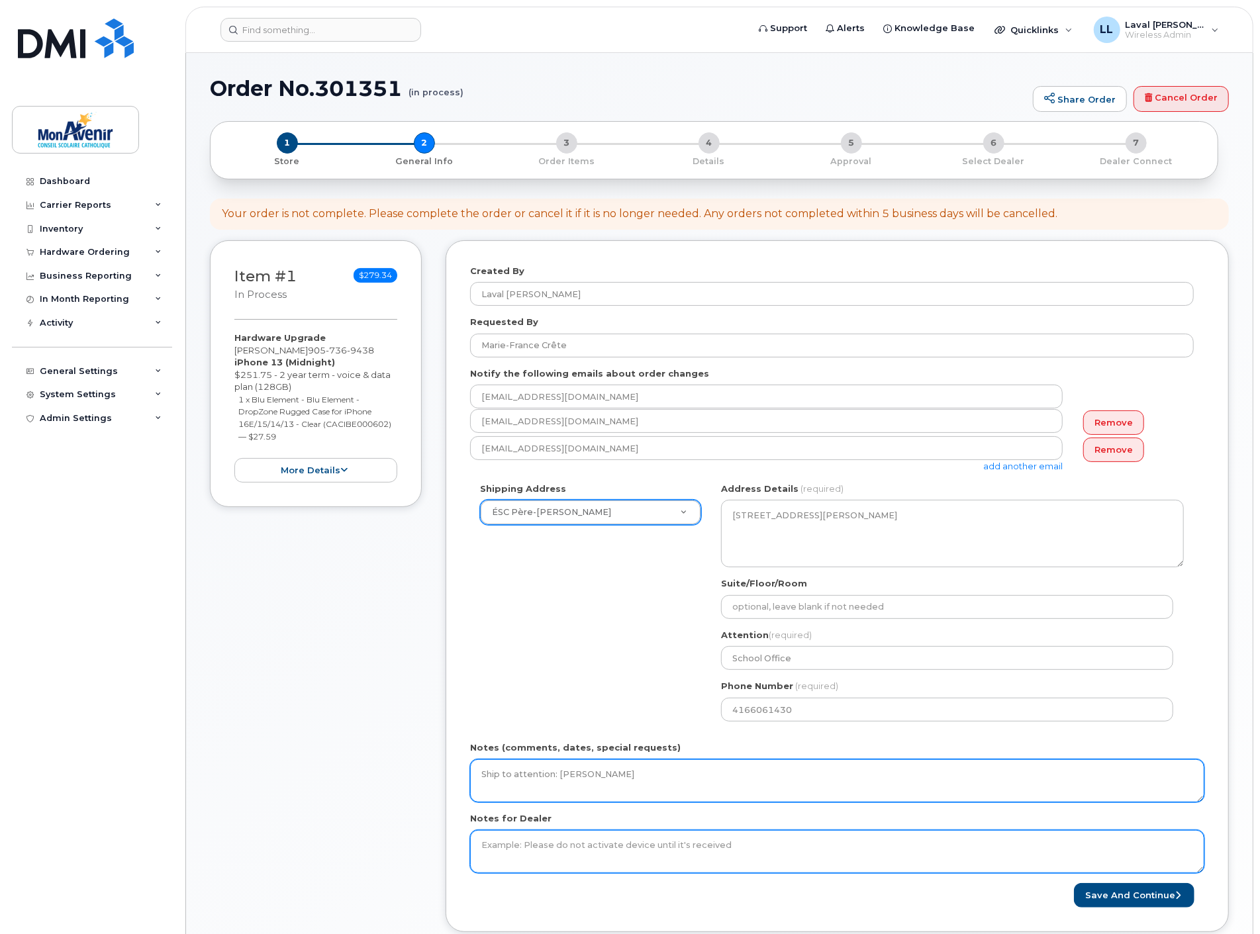
scroll to position [73, 0]
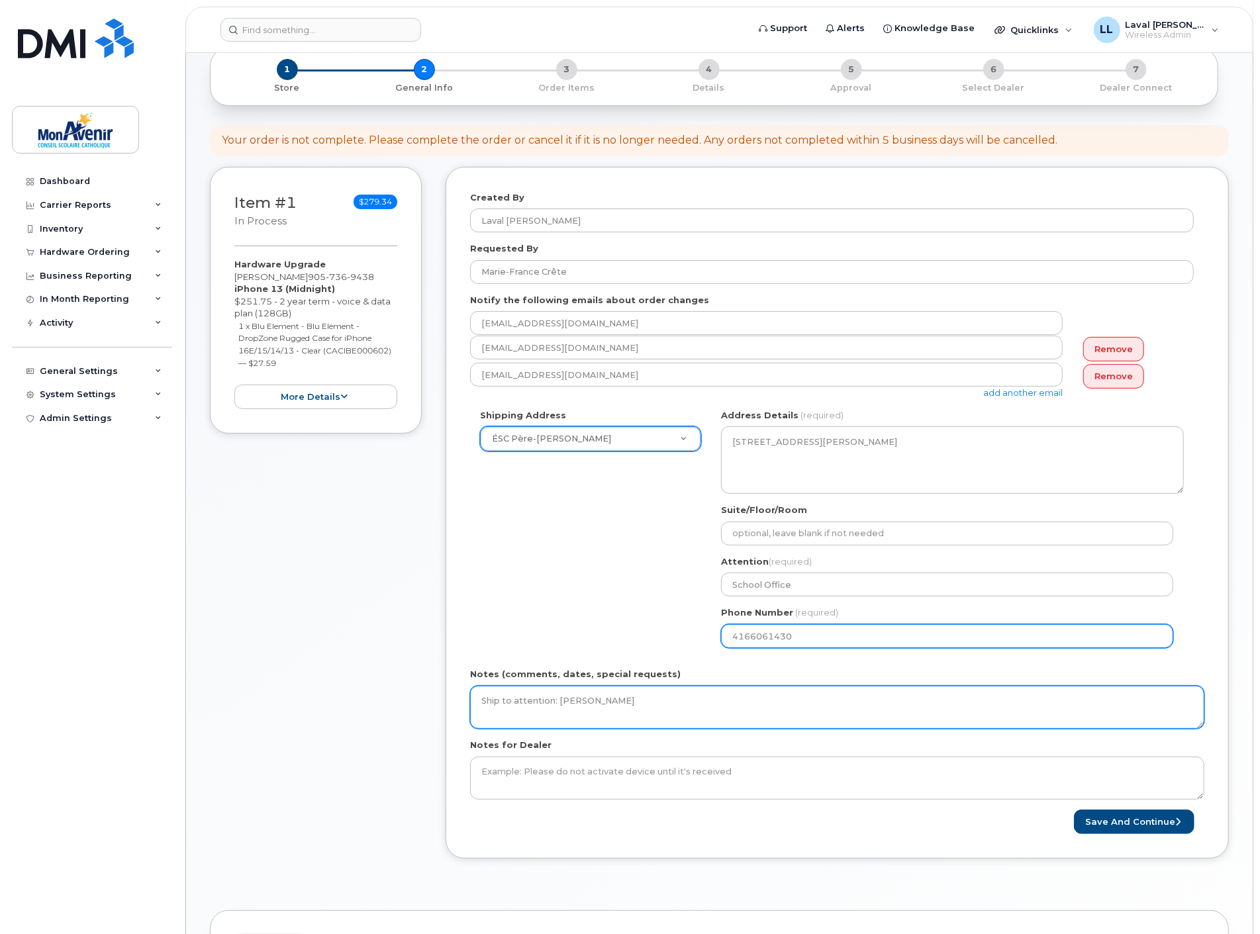
type textarea "Ship to attention: [PERSON_NAME]"
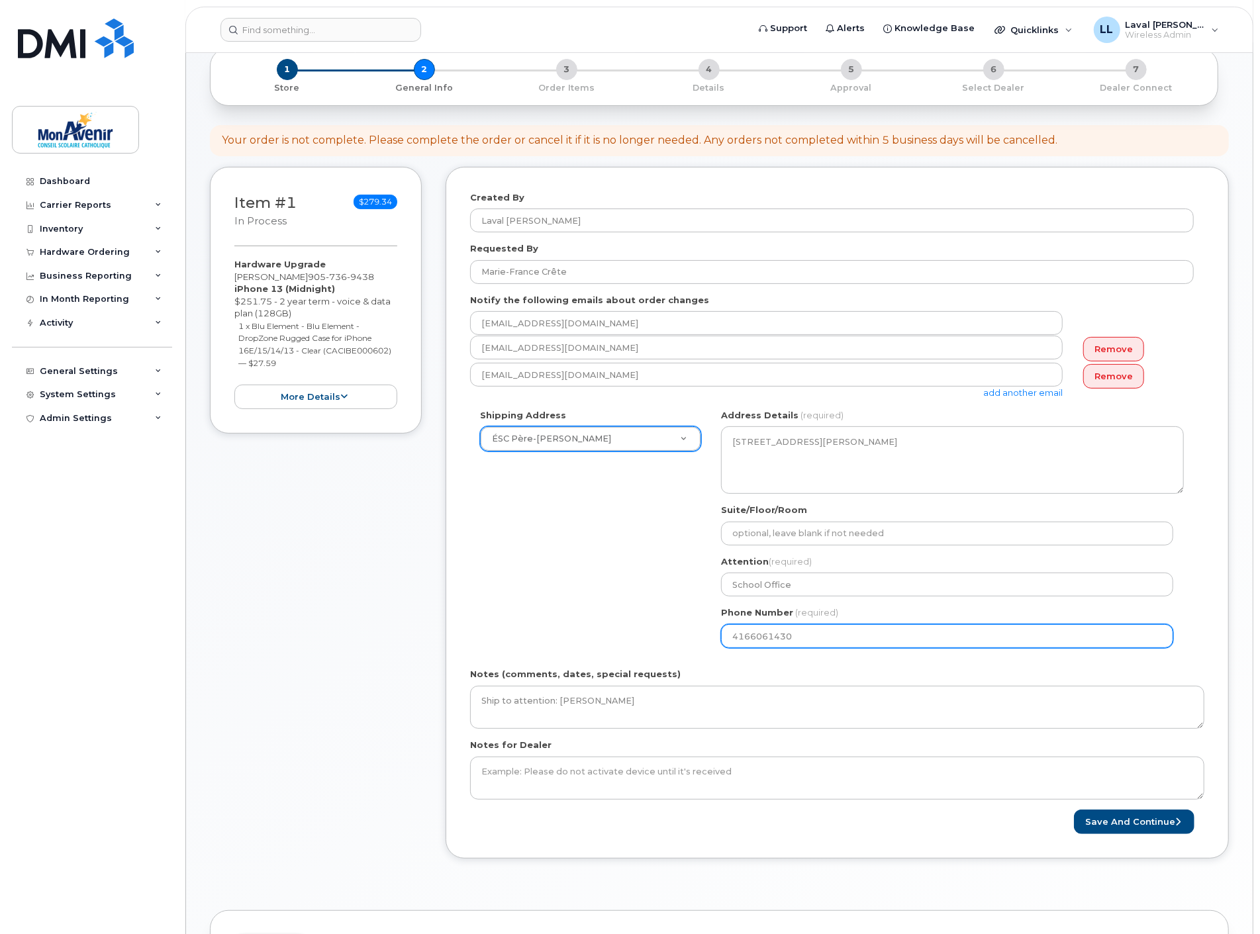
click at [747, 633] on input "4166061430" at bounding box center [947, 636] width 452 height 24
select select
click at [1123, 829] on button "Save and Continue" at bounding box center [1134, 822] width 120 height 24
select select
type input "4166061430"
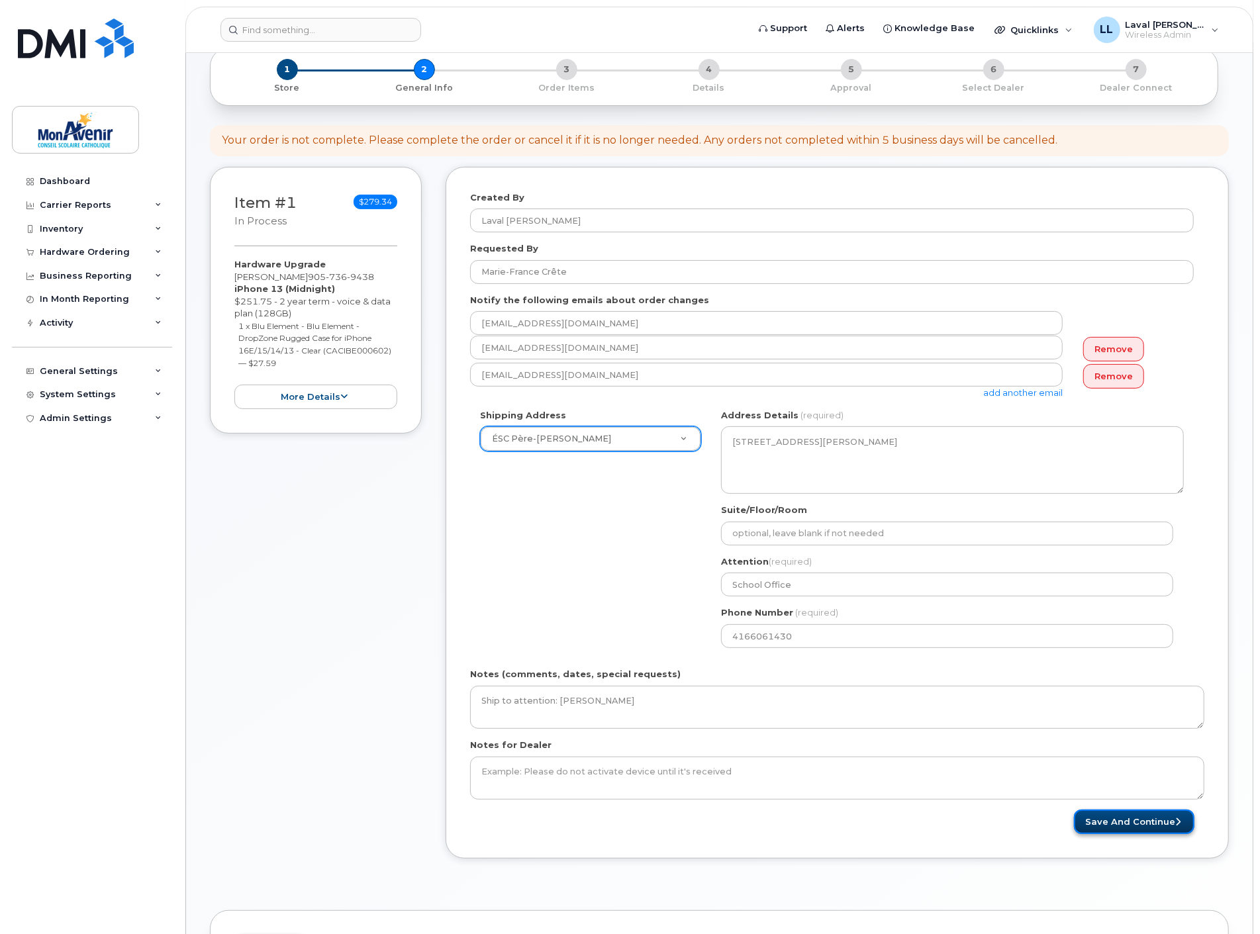
click at [1108, 828] on button "Save and Continue" at bounding box center [1134, 822] width 120 height 24
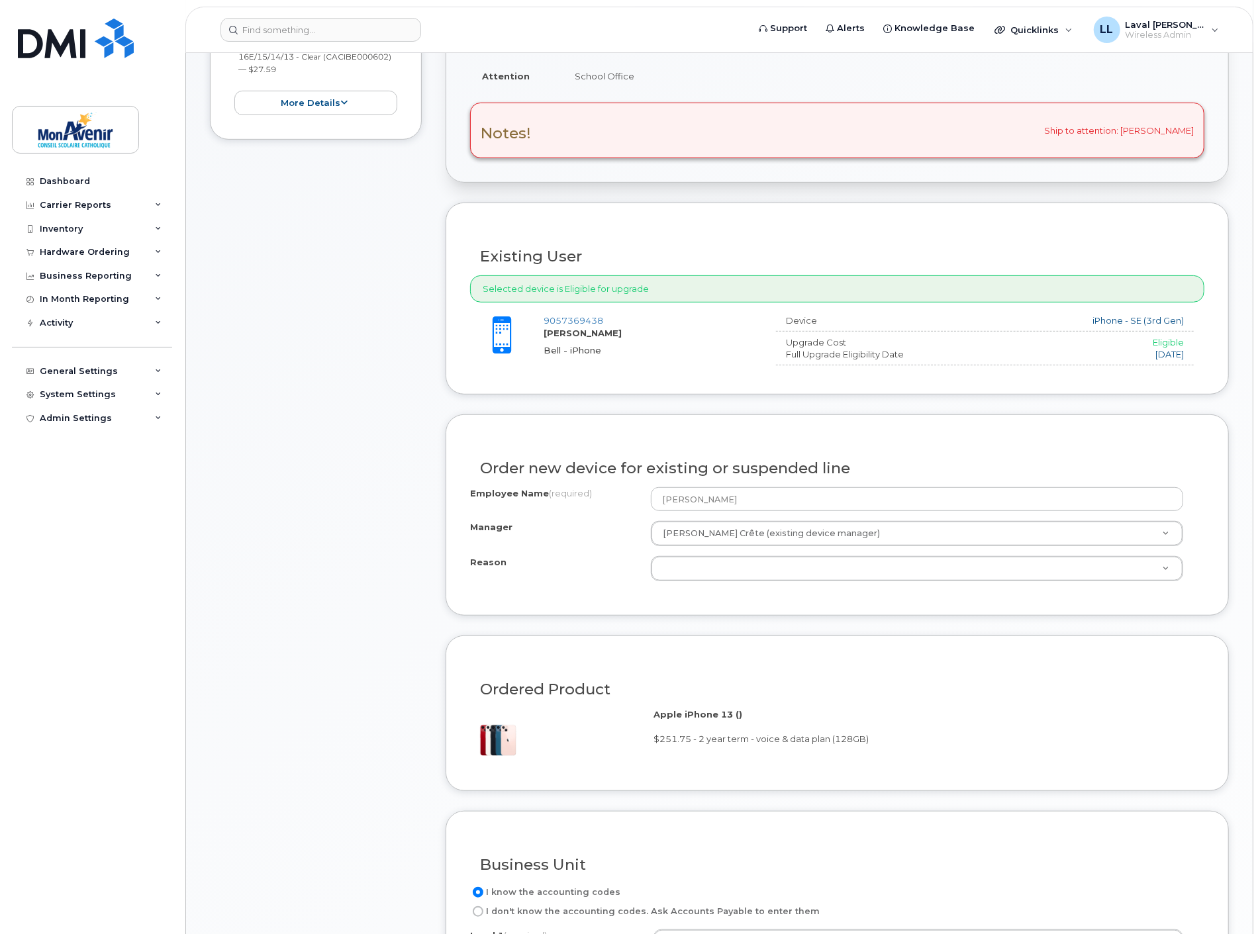
scroll to position [441, 0]
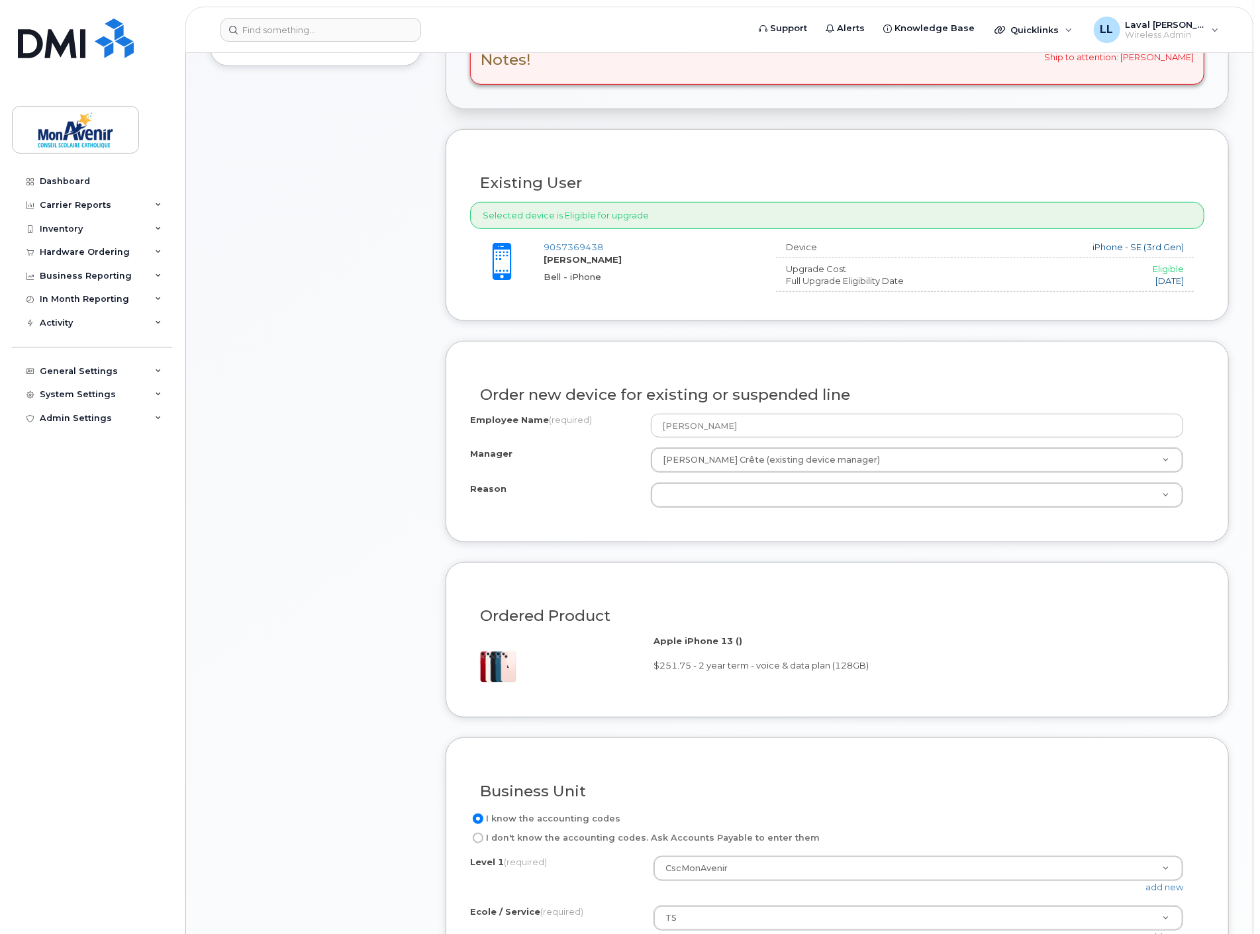
click at [949, 510] on div "Employee Name (required) Cathleen Iwanowski Manager Marie-France Crête (existin…" at bounding box center [837, 466] width 734 height 104
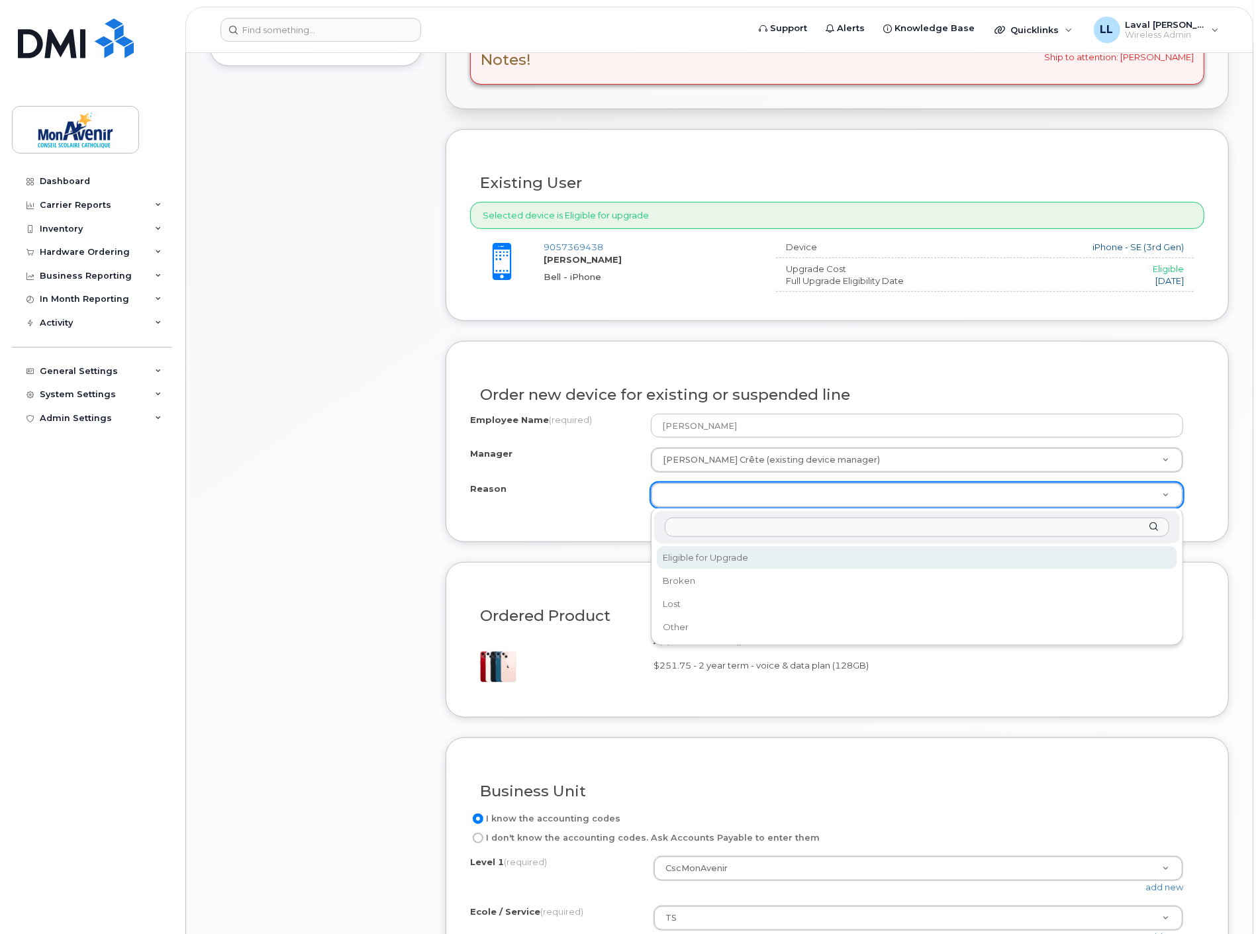
select select "eligible_for_upgrade"
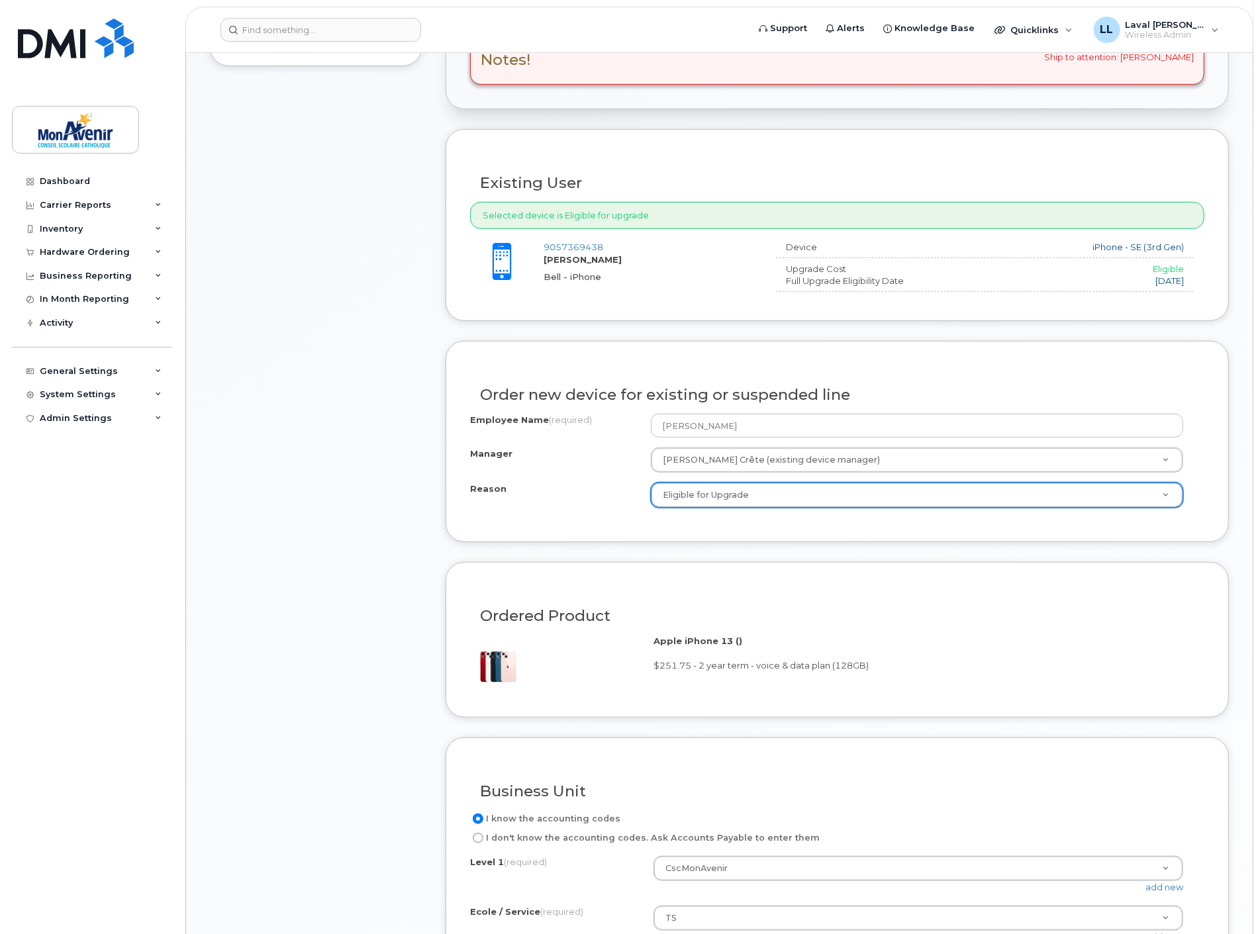
scroll to position [736, 0]
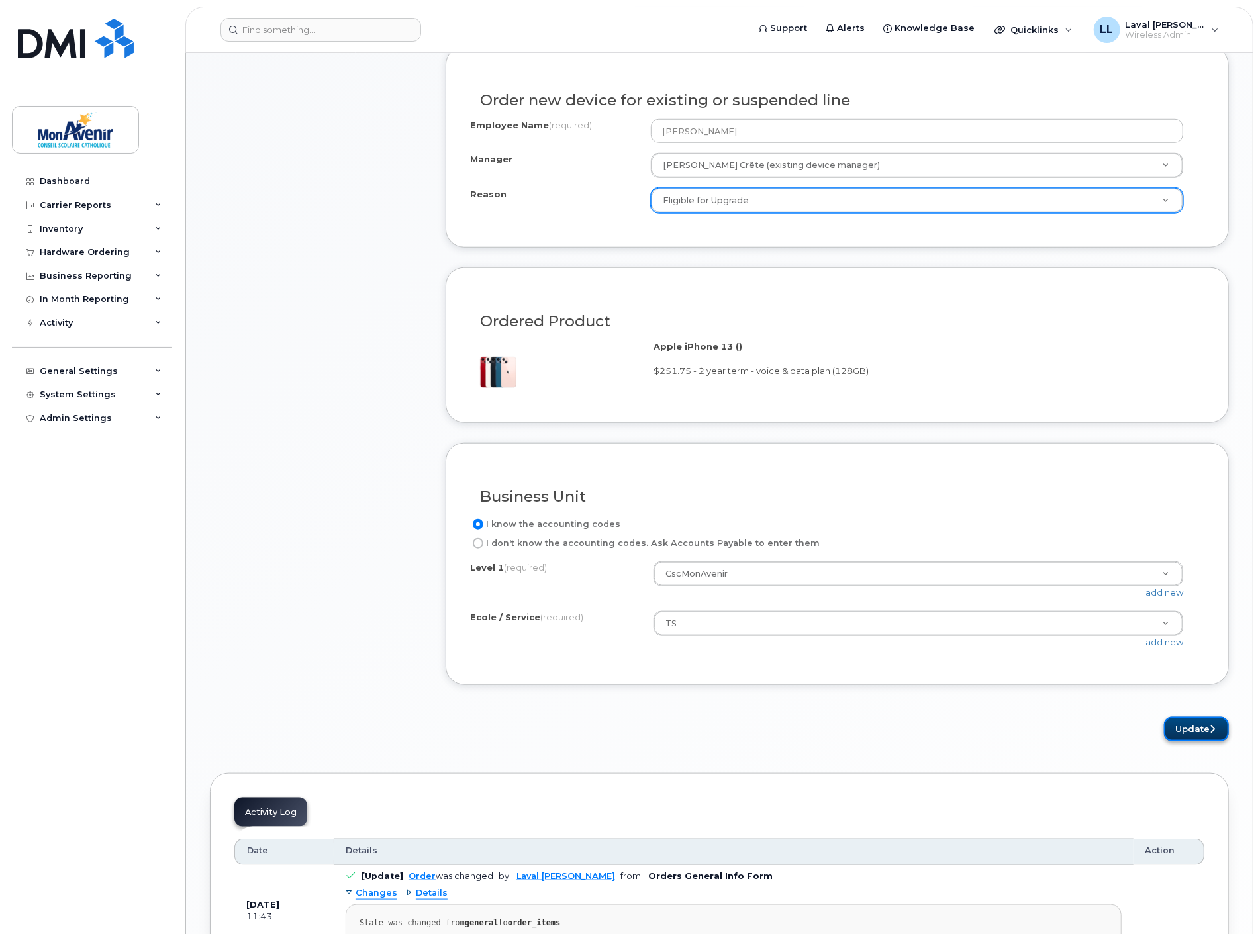
click at [1202, 727] on button "Update" at bounding box center [1196, 729] width 65 height 24
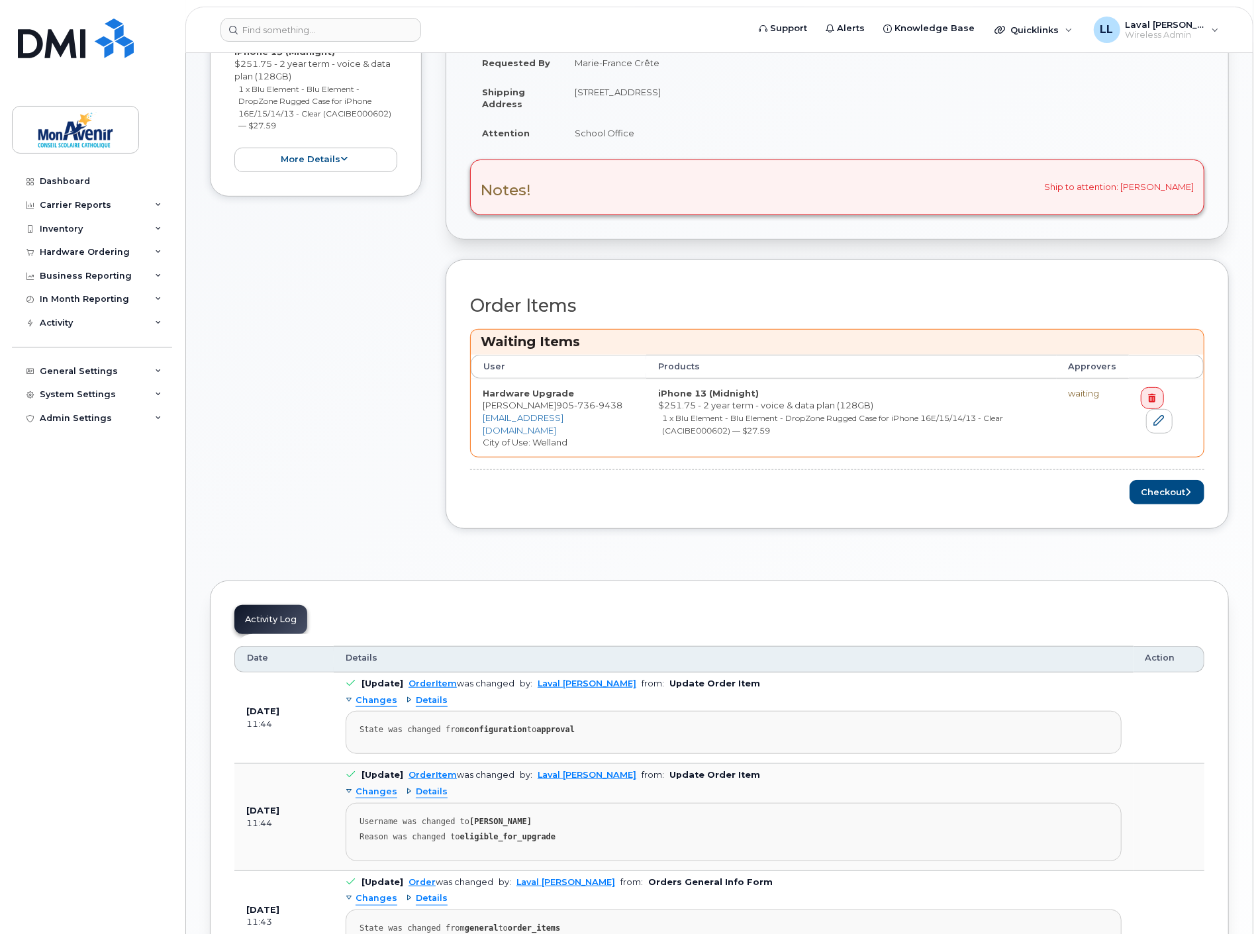
scroll to position [441, 0]
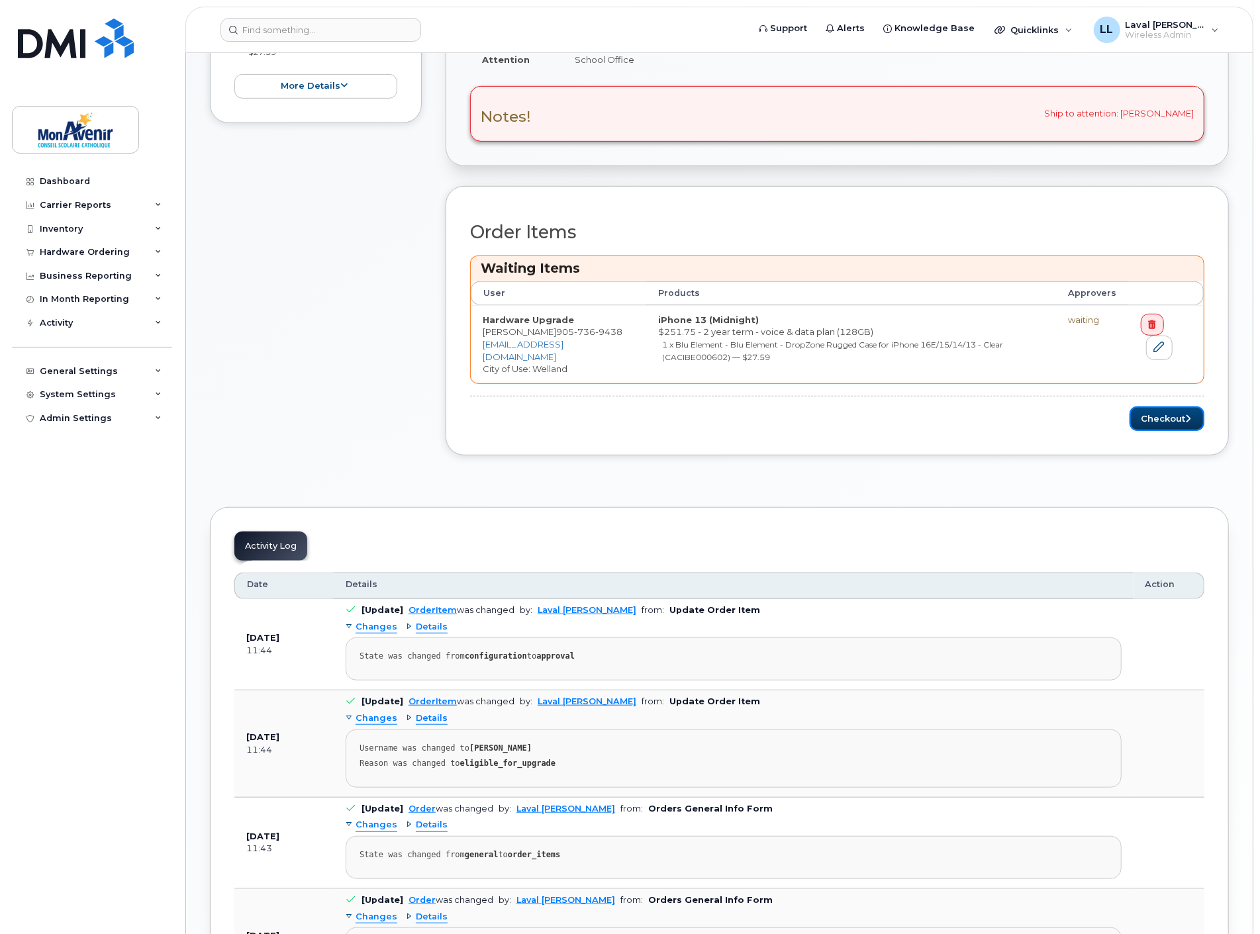
drag, startPoint x: 1176, startPoint y: 429, endPoint x: 1145, endPoint y: 444, distance: 34.6
click at [1176, 428] on button "Checkout" at bounding box center [1166, 418] width 75 height 24
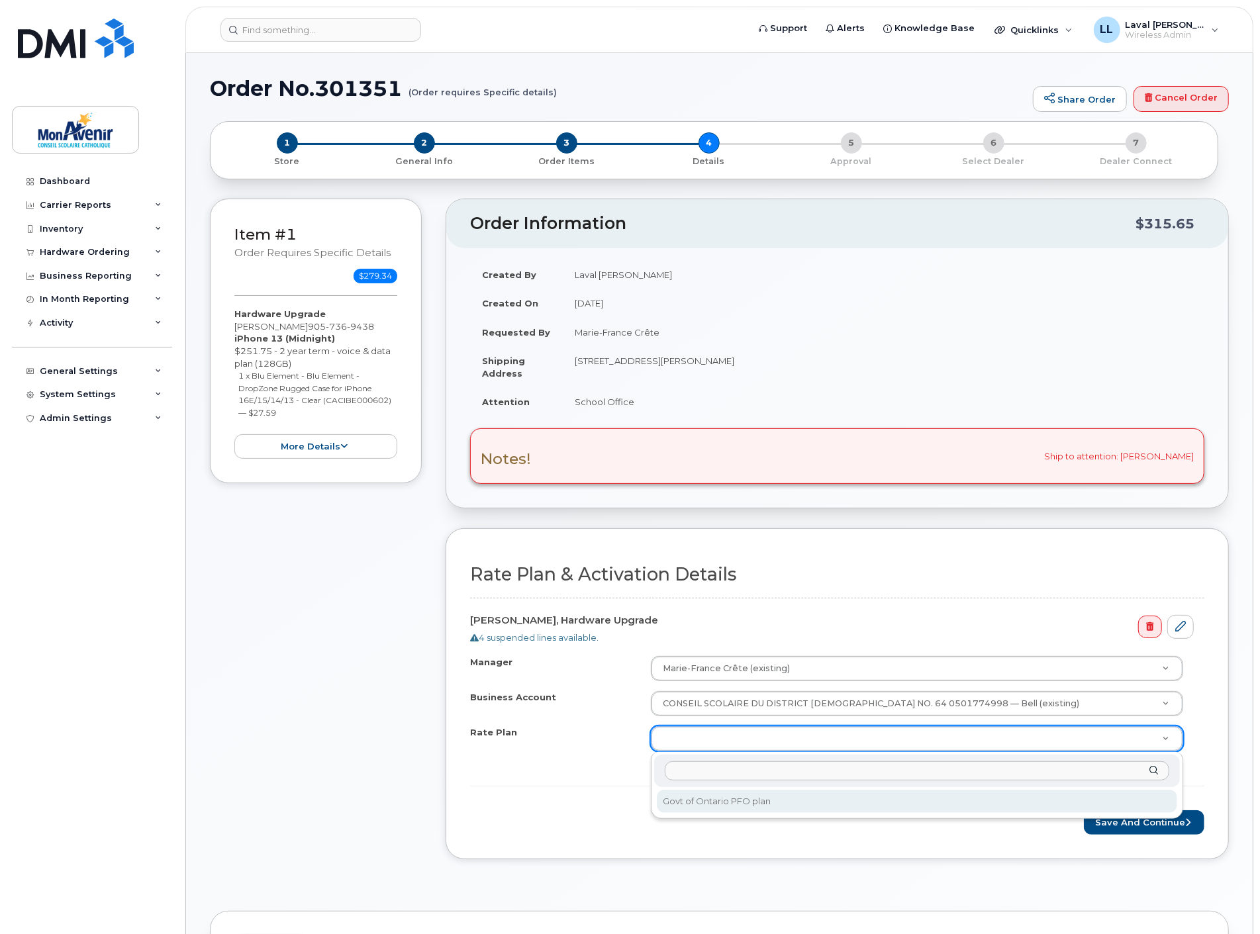
select select "Govt of Ontario PFO plan"
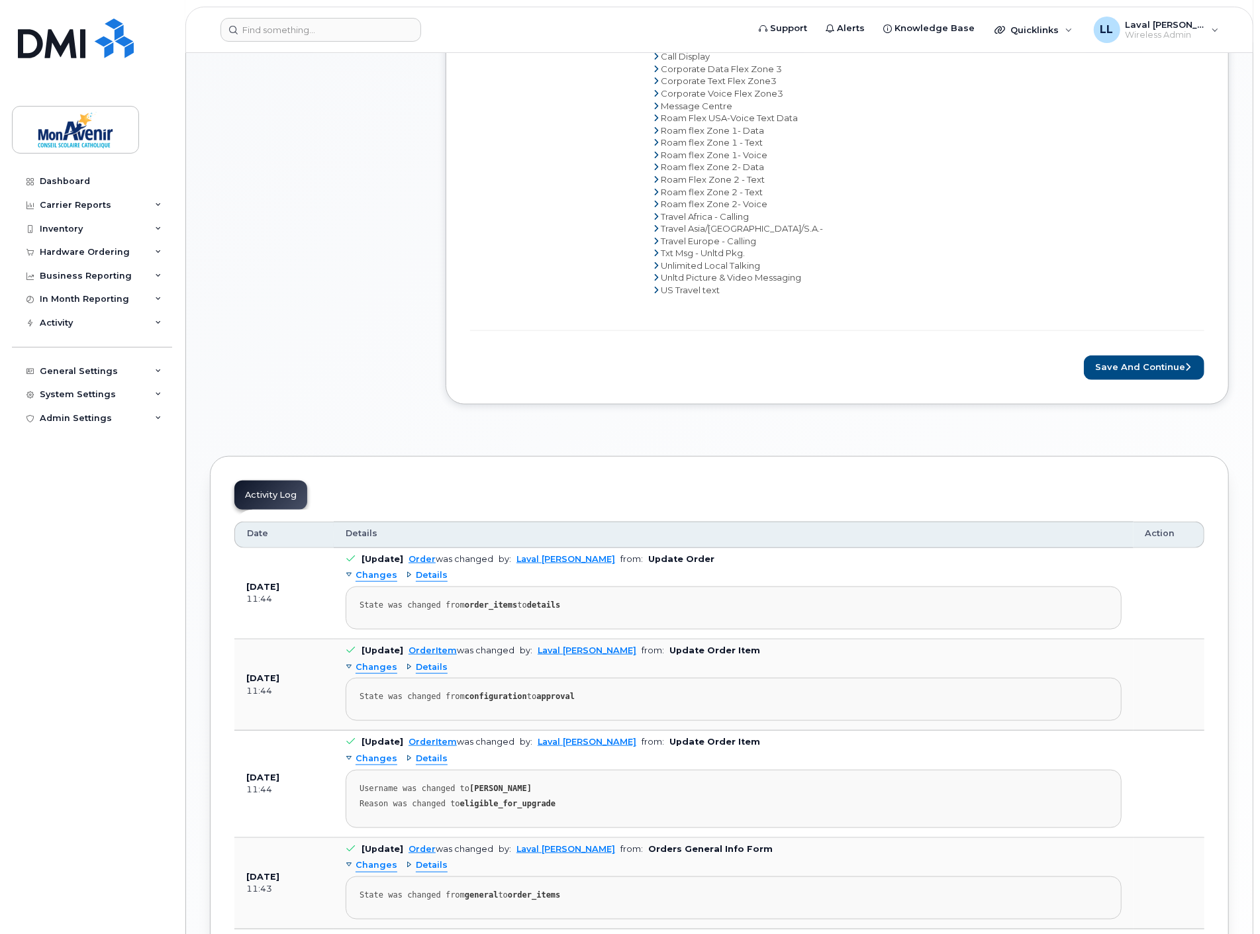
scroll to position [809, 0]
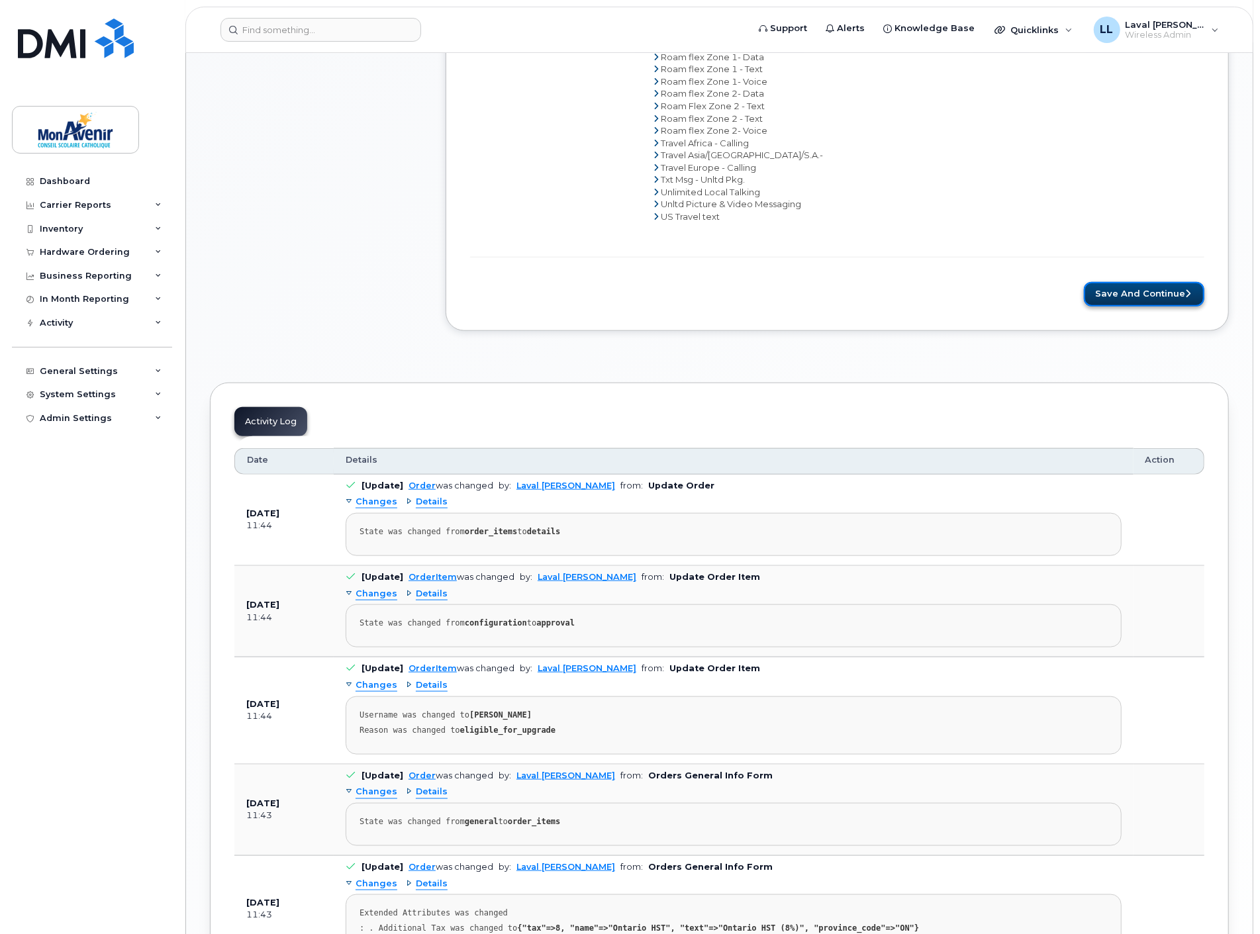
click at [1148, 290] on button "Save and Continue" at bounding box center [1144, 294] width 120 height 24
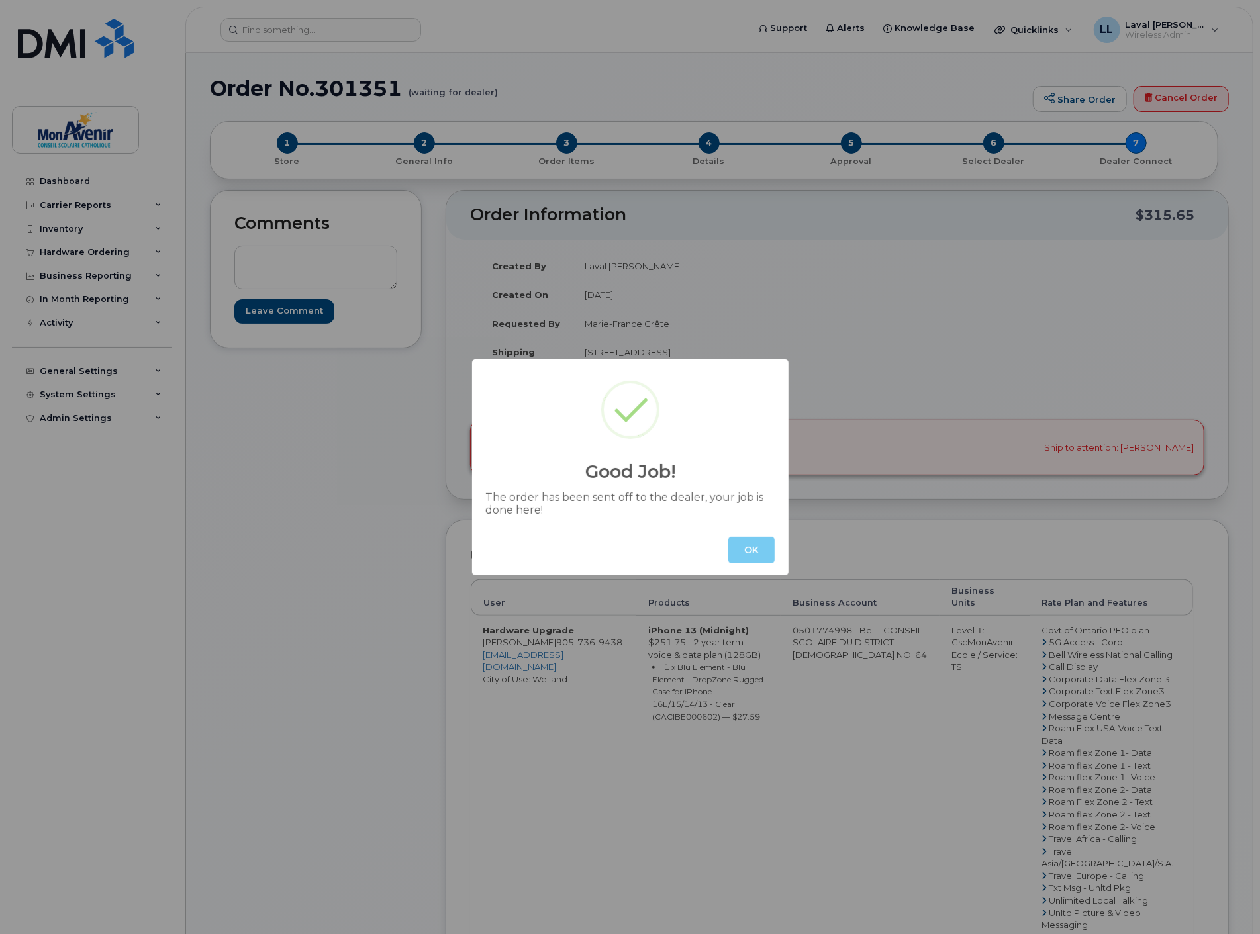
click at [745, 557] on button "OK" at bounding box center [751, 550] width 46 height 26
